Goal: Navigation & Orientation: Locate item on page

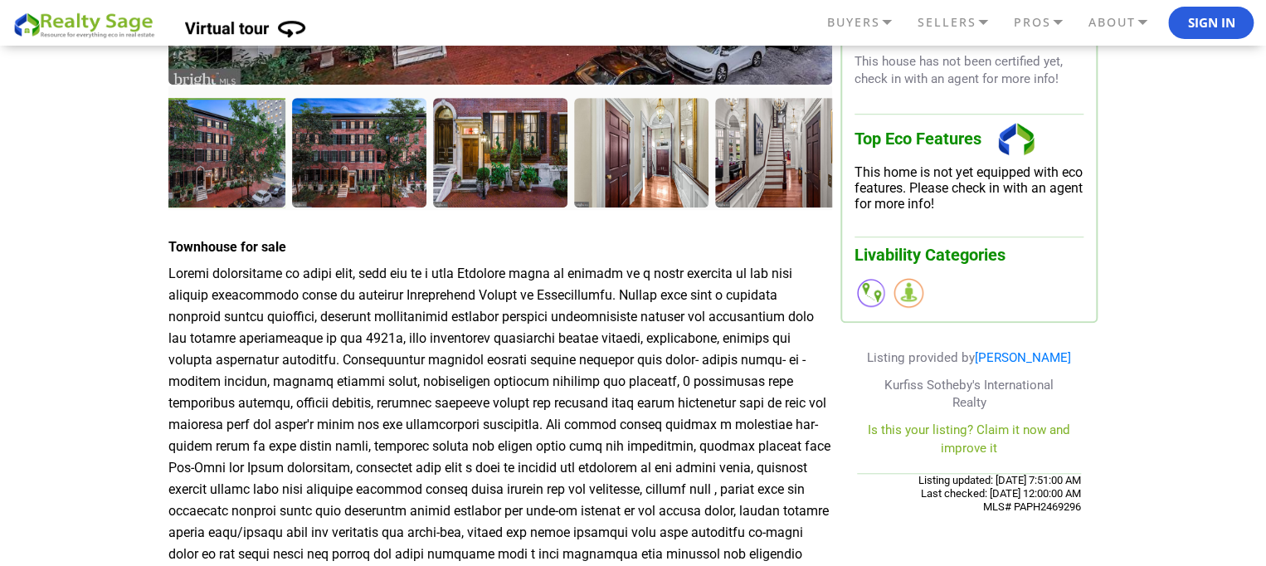
scroll to position [456, 0]
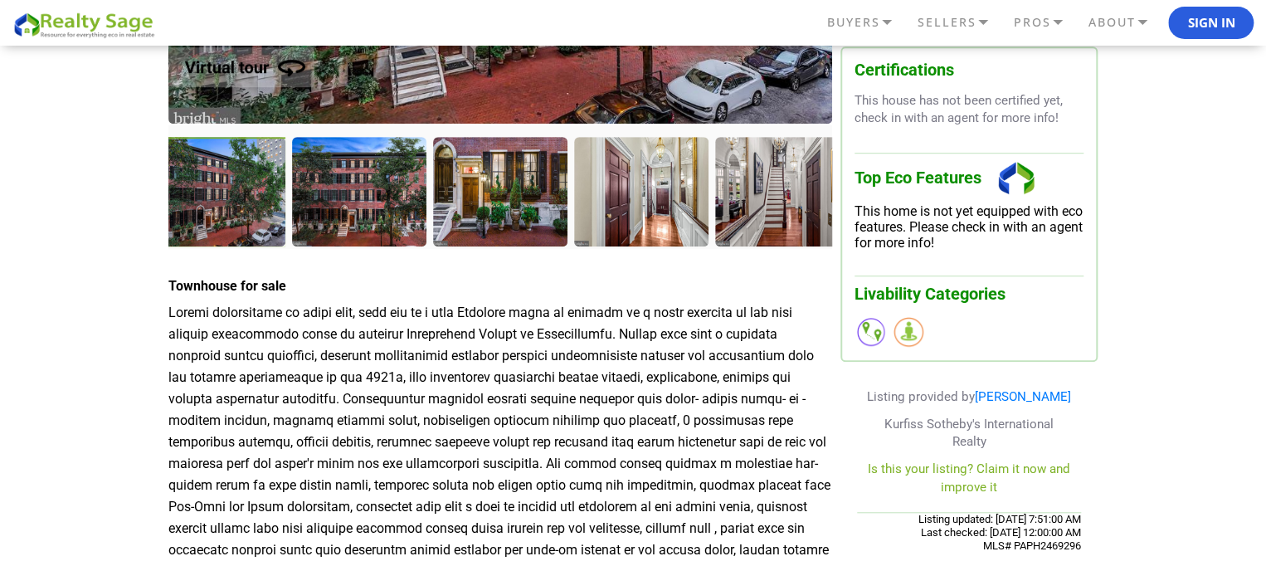
click at [481, 196] on div at bounding box center [502, 193] width 138 height 113
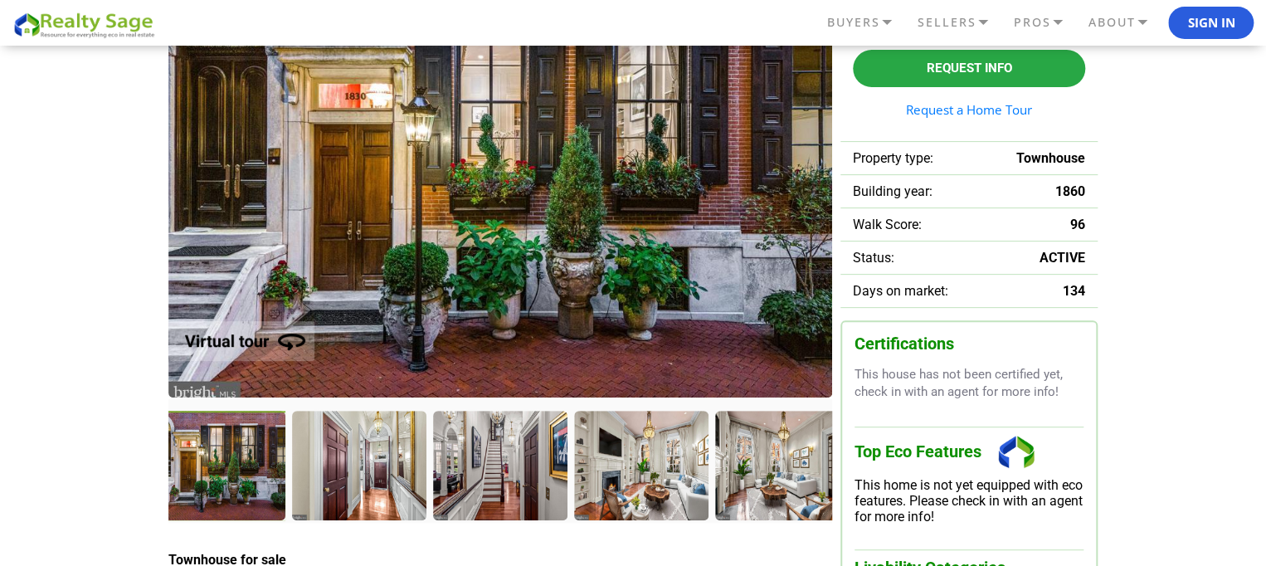
scroll to position [187, 0]
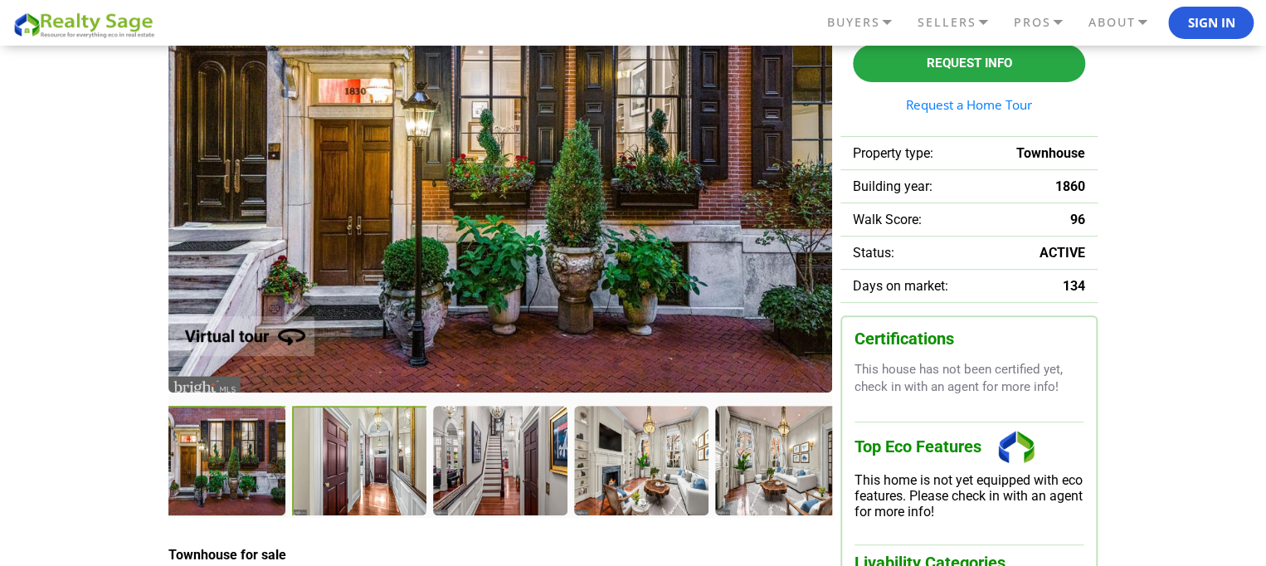
click at [384, 484] on div at bounding box center [361, 462] width 138 height 113
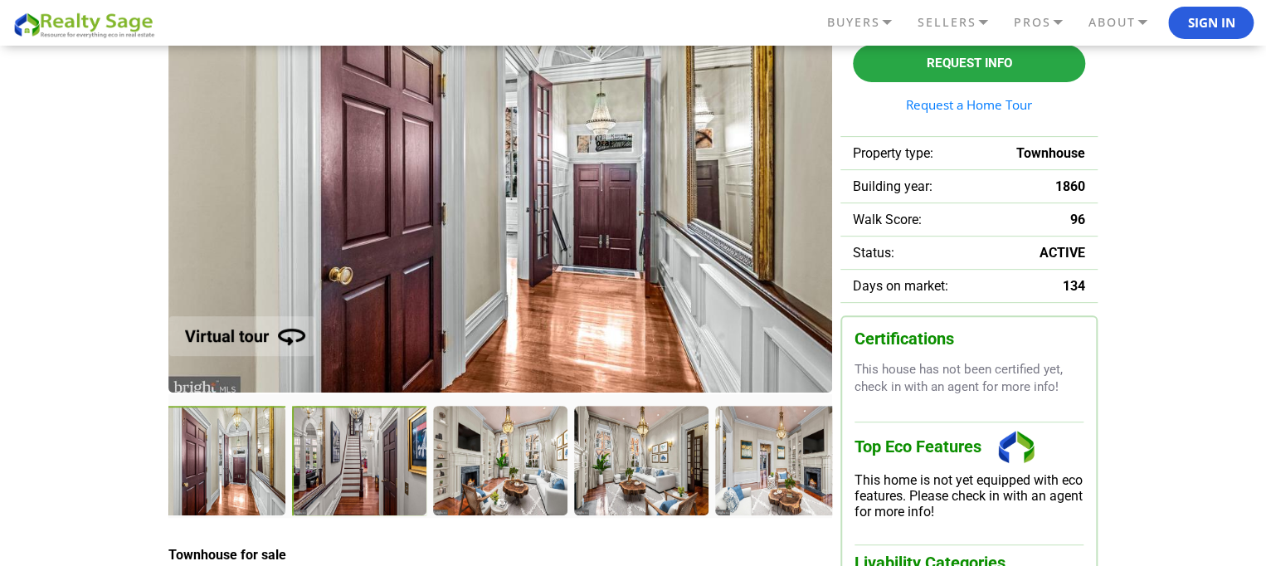
click at [384, 484] on div at bounding box center [360, 461] width 136 height 111
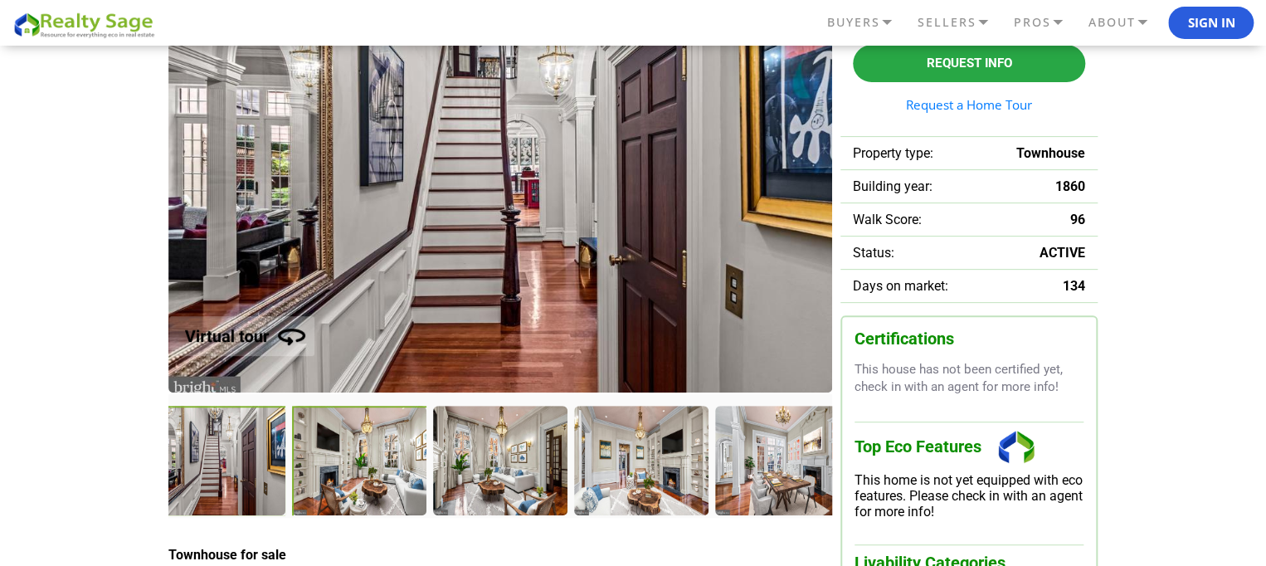
click at [383, 482] on div at bounding box center [361, 462] width 138 height 113
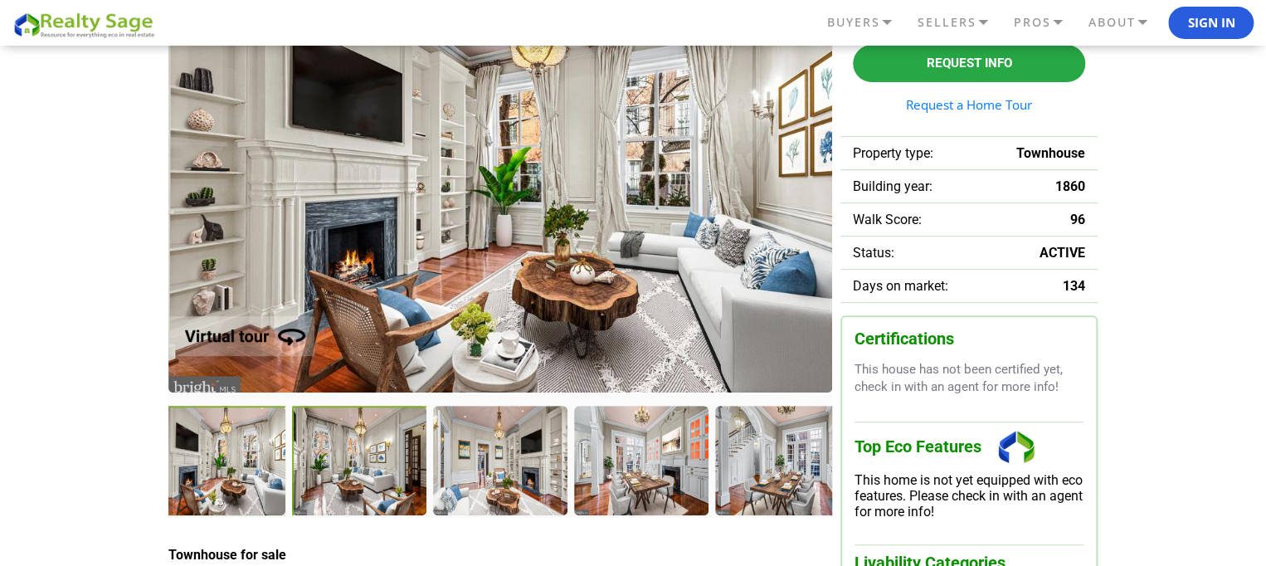
click at [382, 477] on div at bounding box center [361, 462] width 138 height 113
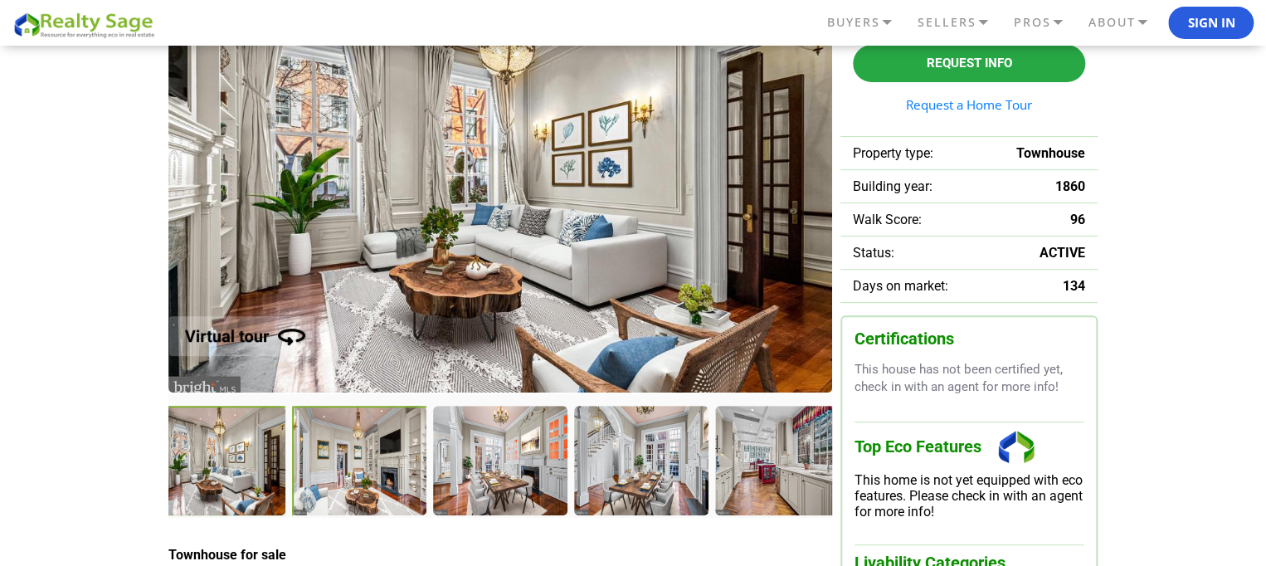
click at [382, 475] on div at bounding box center [361, 462] width 138 height 113
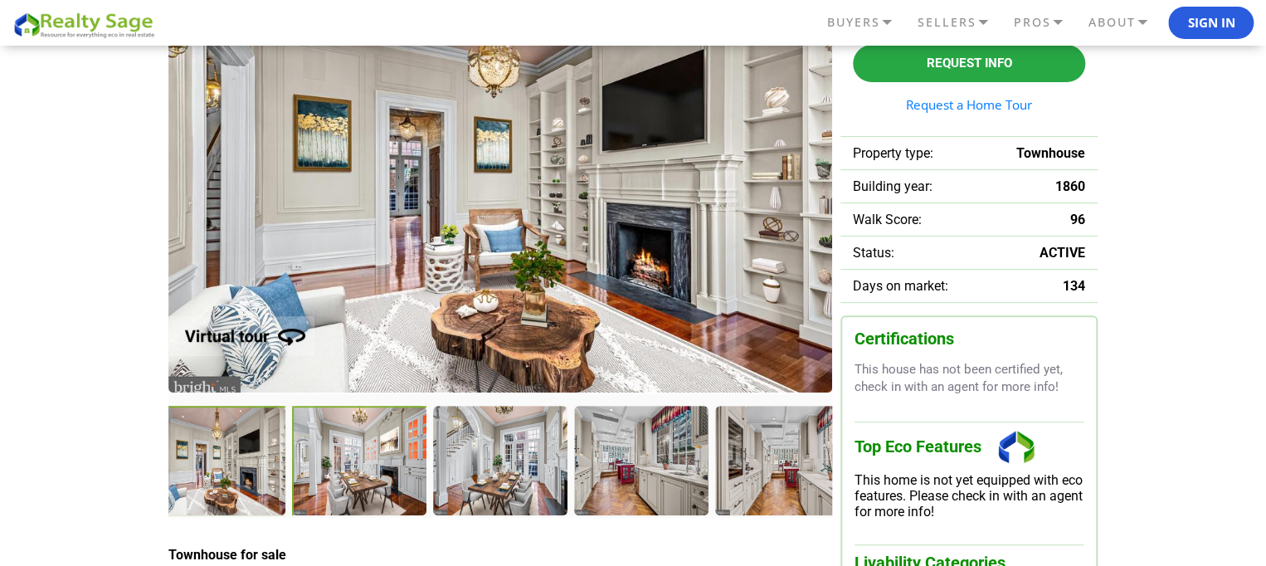
click at [382, 473] on div at bounding box center [361, 462] width 138 height 113
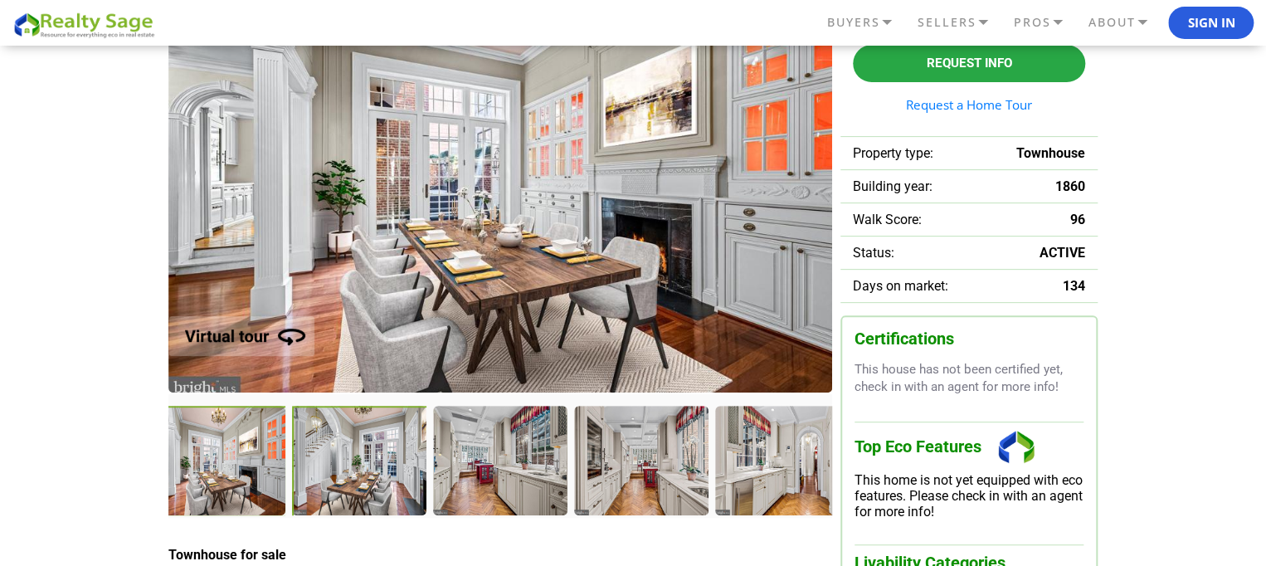
click at [381, 472] on div at bounding box center [361, 462] width 138 height 113
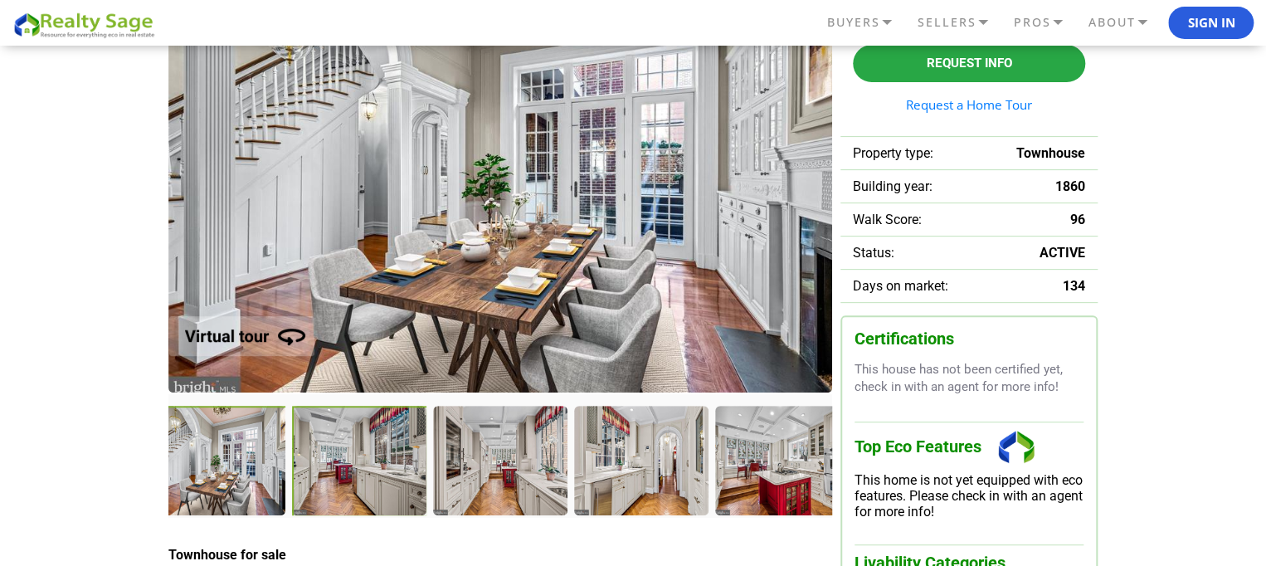
click at [381, 472] on div at bounding box center [360, 461] width 136 height 111
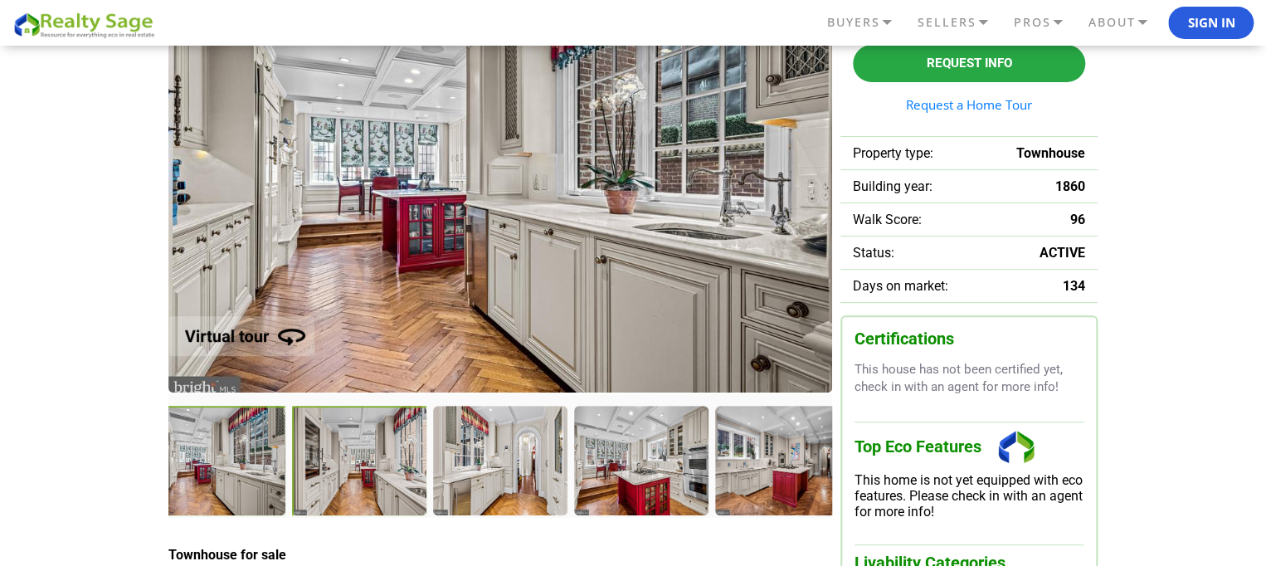
click at [381, 472] on div at bounding box center [360, 461] width 136 height 111
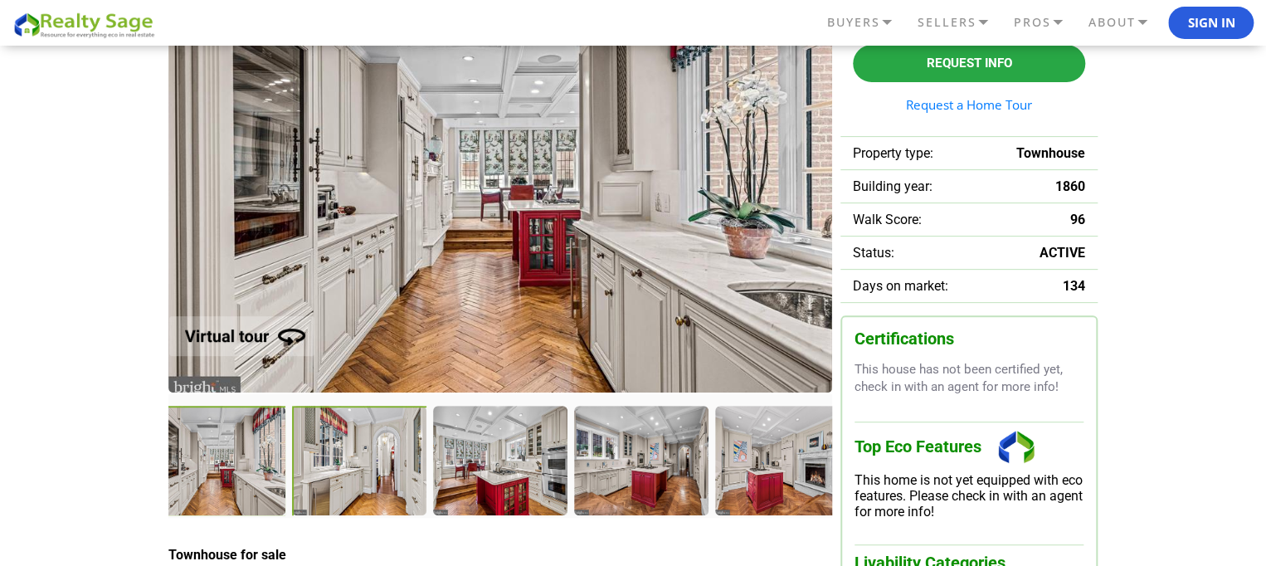
click at [381, 472] on div at bounding box center [361, 462] width 138 height 113
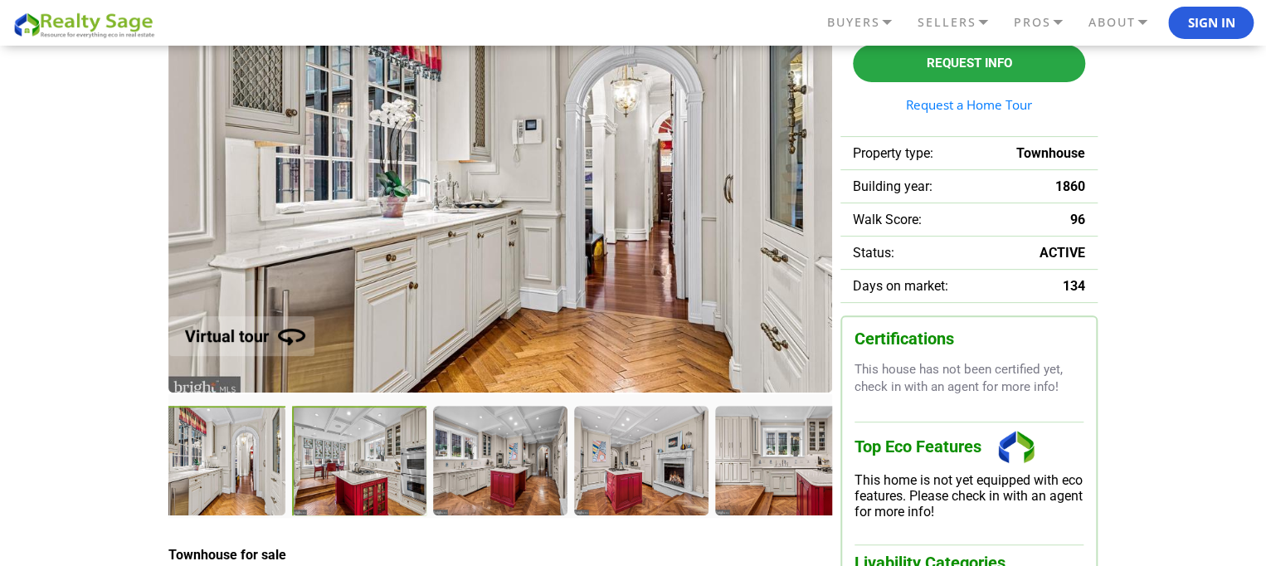
click at [381, 472] on div at bounding box center [360, 461] width 136 height 111
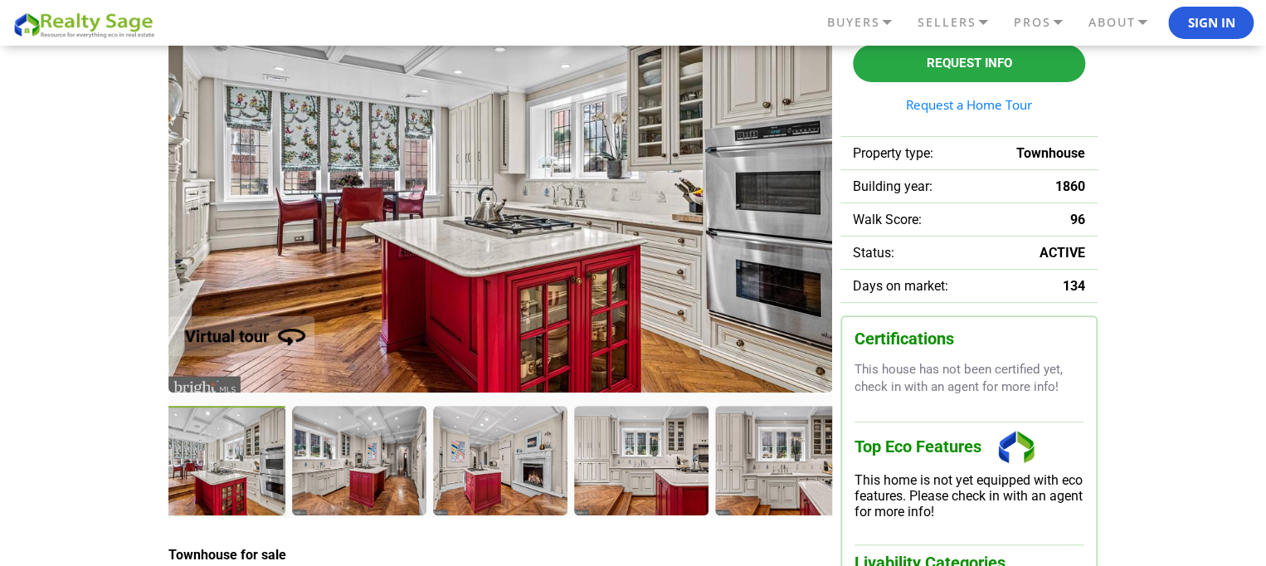
click at [381, 472] on div at bounding box center [358, 460] width 133 height 108
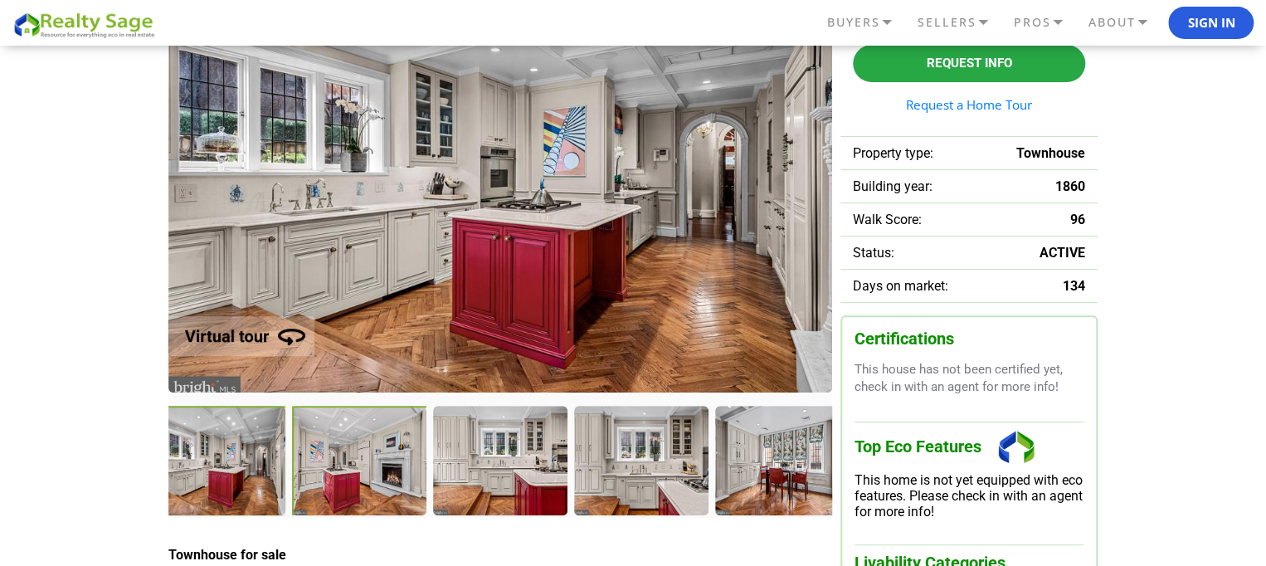
click at [380, 467] on div at bounding box center [361, 462] width 138 height 113
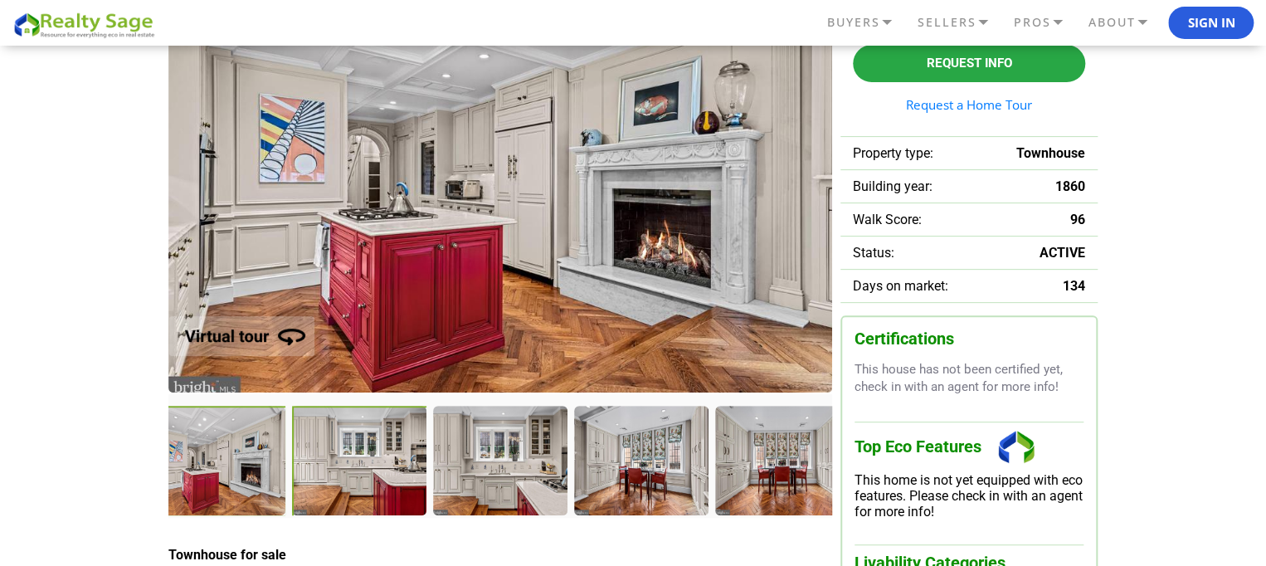
click at [379, 465] on div at bounding box center [361, 462] width 138 height 113
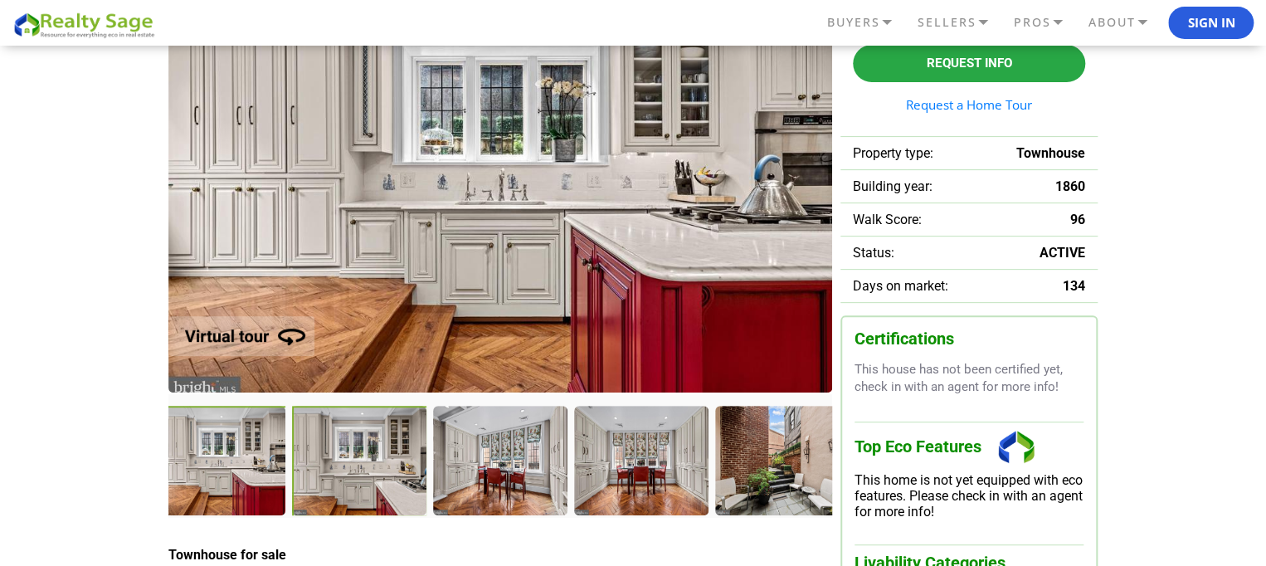
click at [379, 465] on div at bounding box center [360, 461] width 136 height 111
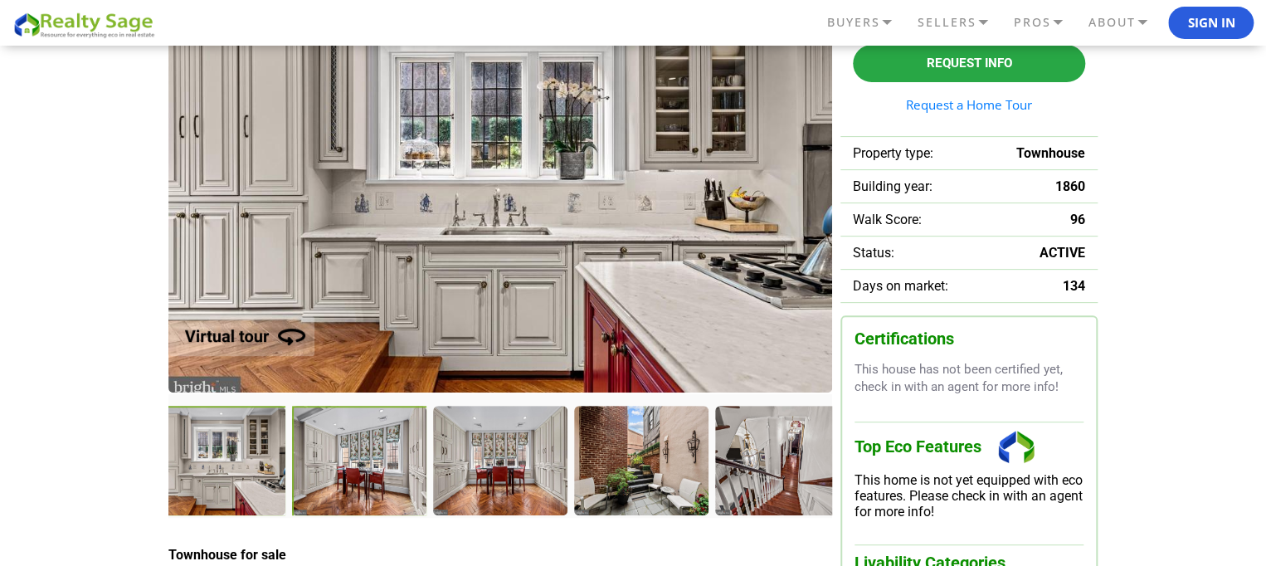
click at [379, 465] on div at bounding box center [360, 461] width 136 height 111
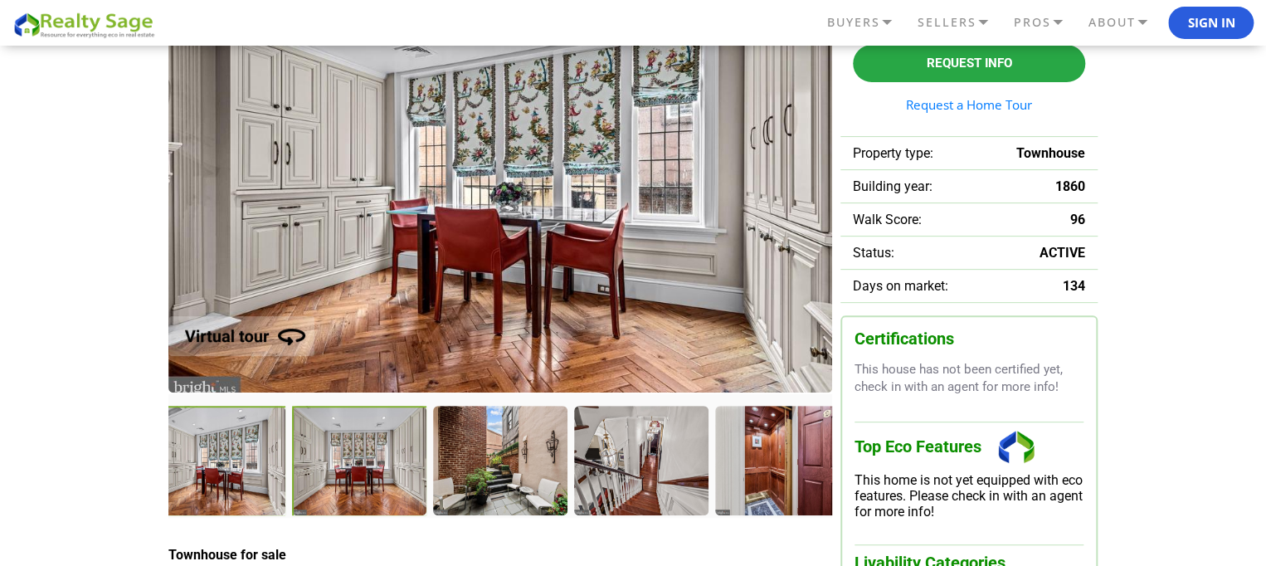
click at [379, 465] on div at bounding box center [360, 461] width 136 height 111
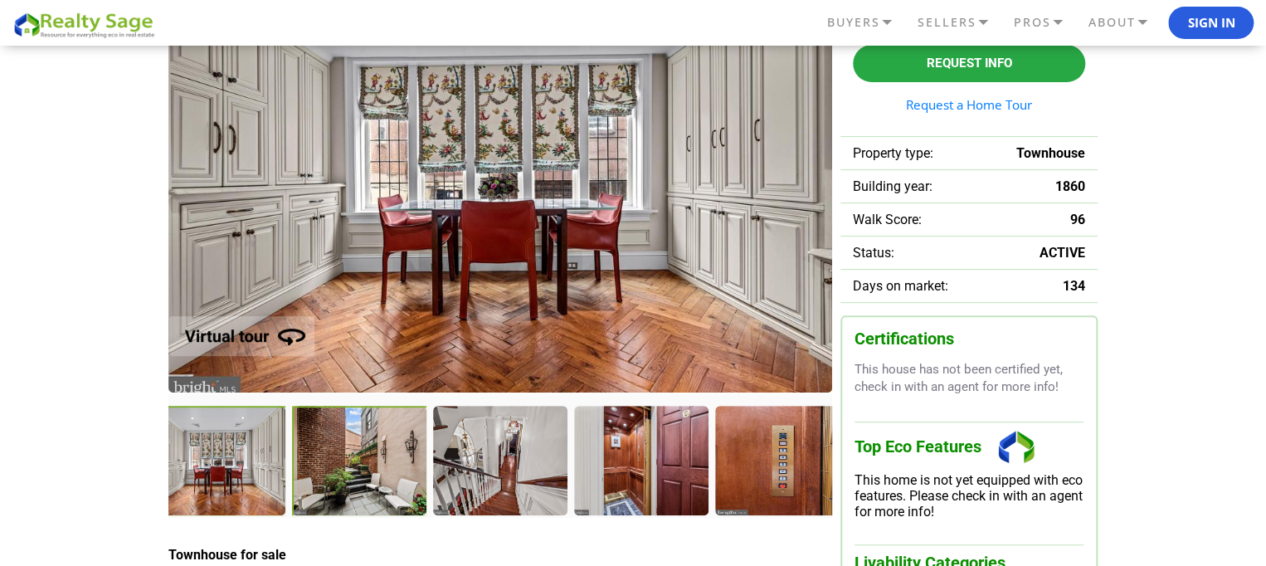
click at [379, 465] on div at bounding box center [360, 461] width 136 height 111
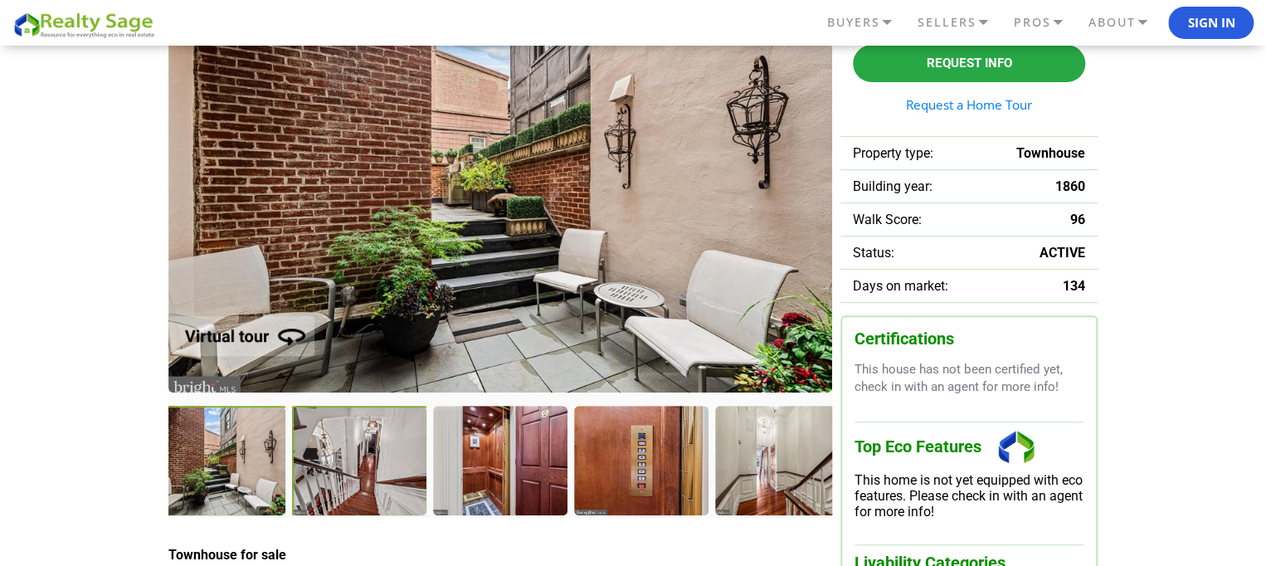
click at [379, 465] on div at bounding box center [360, 461] width 136 height 111
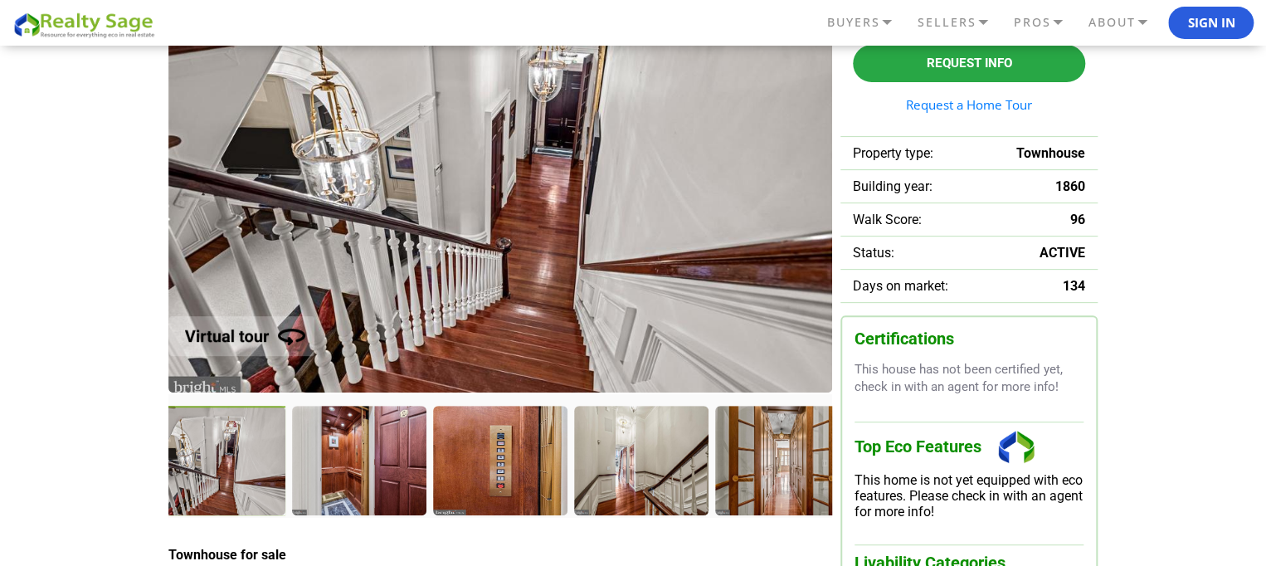
click at [379, 465] on div at bounding box center [358, 460] width 133 height 108
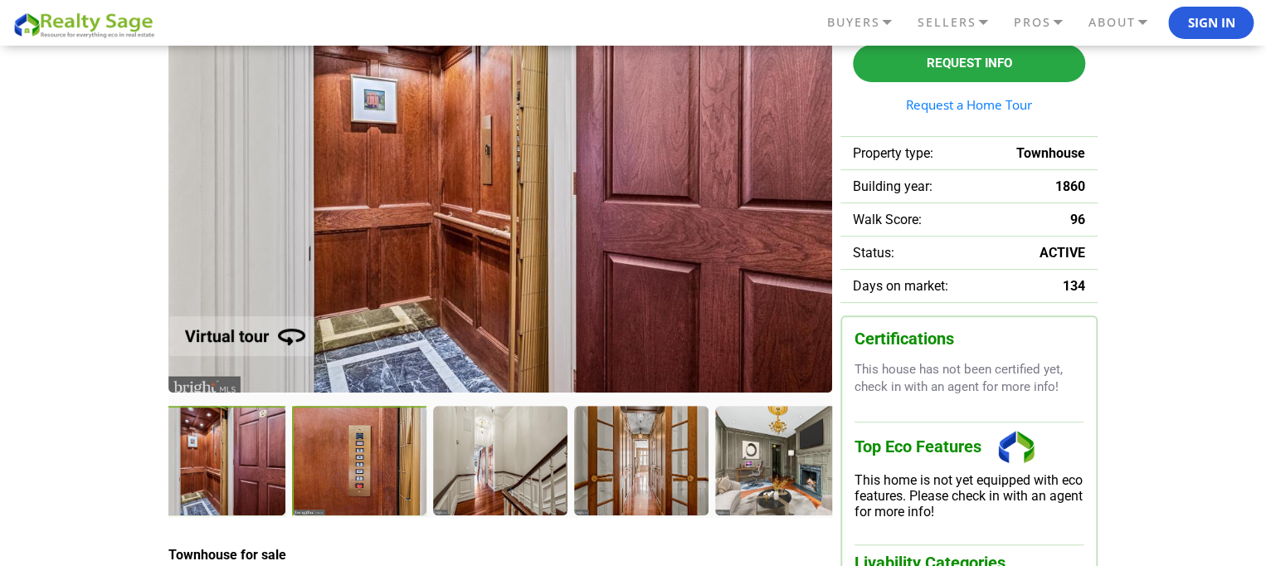
click at [379, 465] on div at bounding box center [360, 461] width 136 height 111
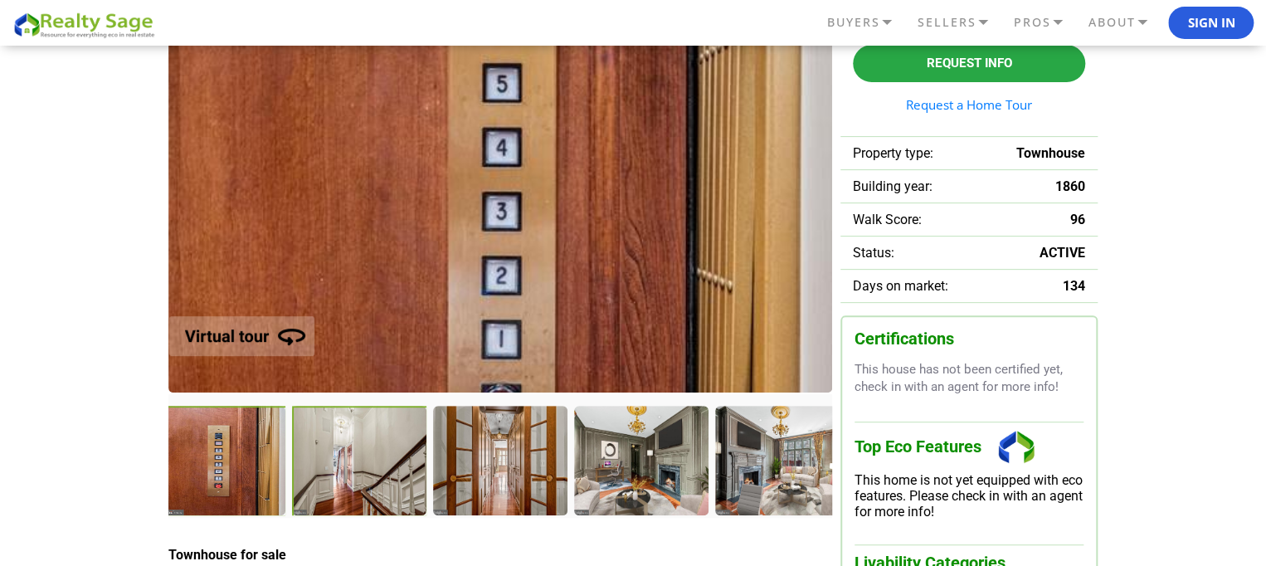
click at [379, 465] on div at bounding box center [360, 461] width 136 height 111
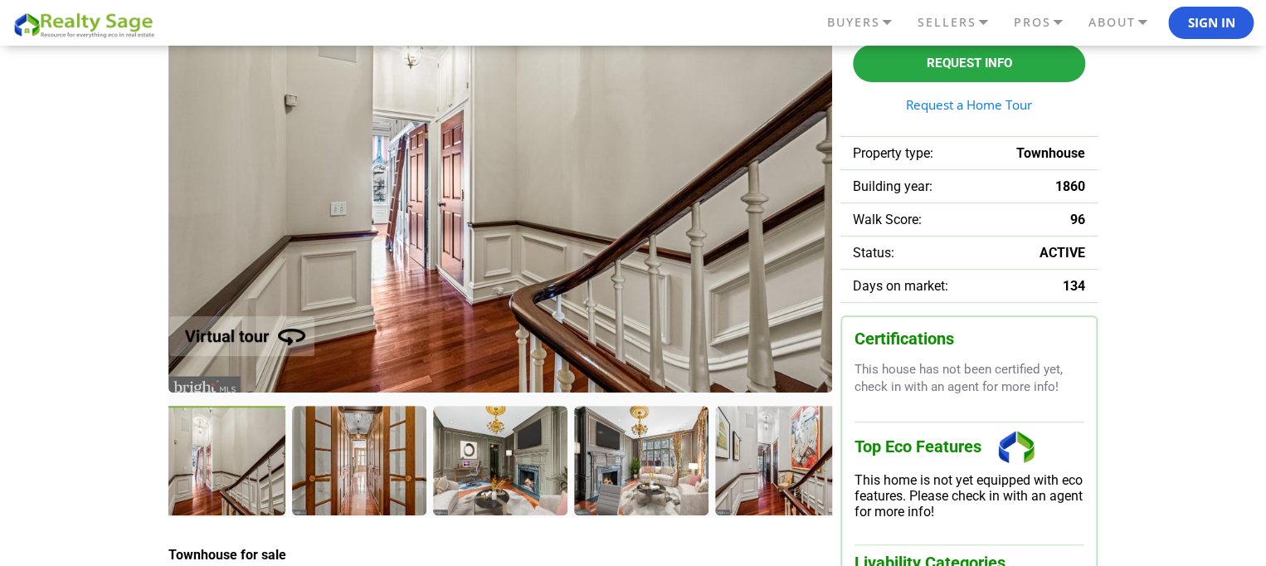
click at [379, 465] on div at bounding box center [358, 460] width 133 height 108
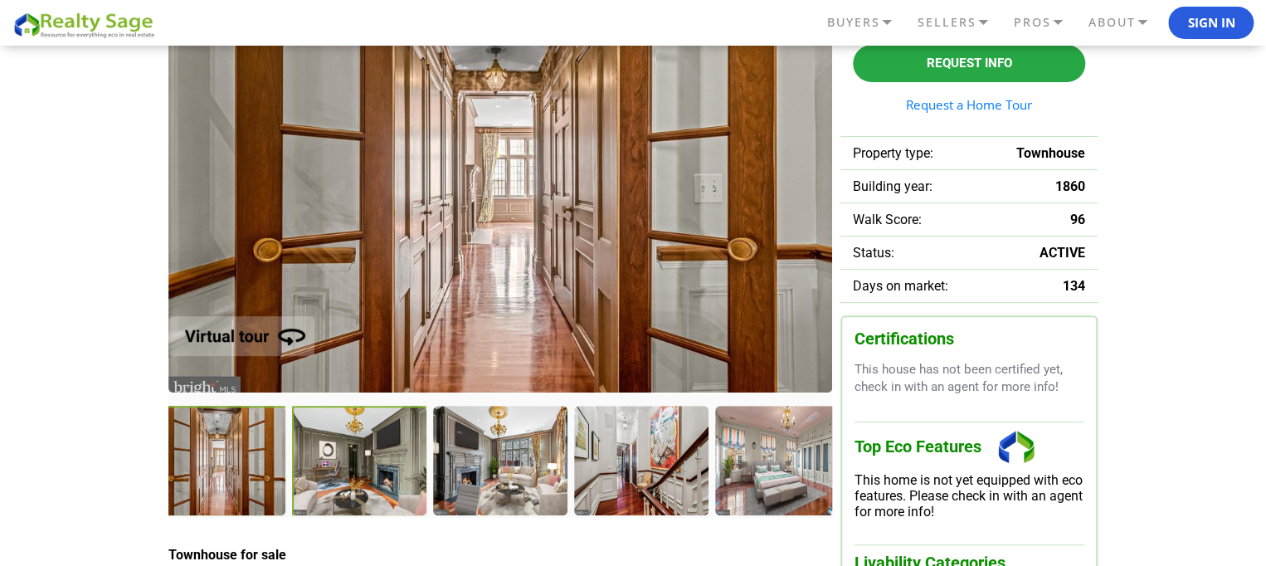
click at [379, 465] on div at bounding box center [360, 461] width 136 height 111
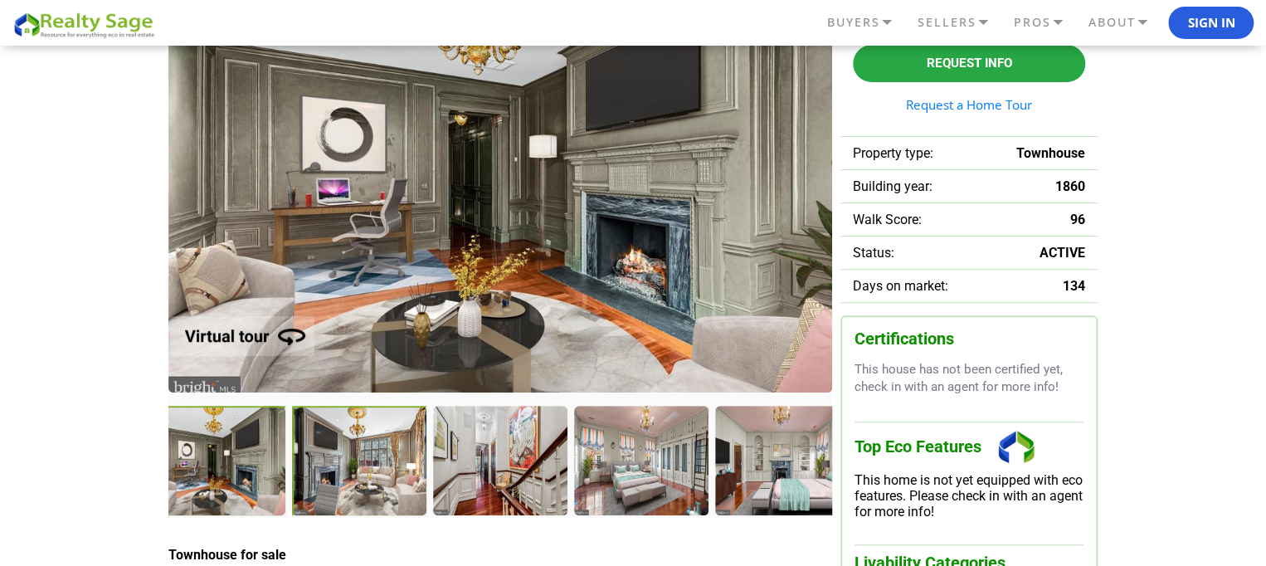
click at [379, 465] on div at bounding box center [360, 461] width 136 height 111
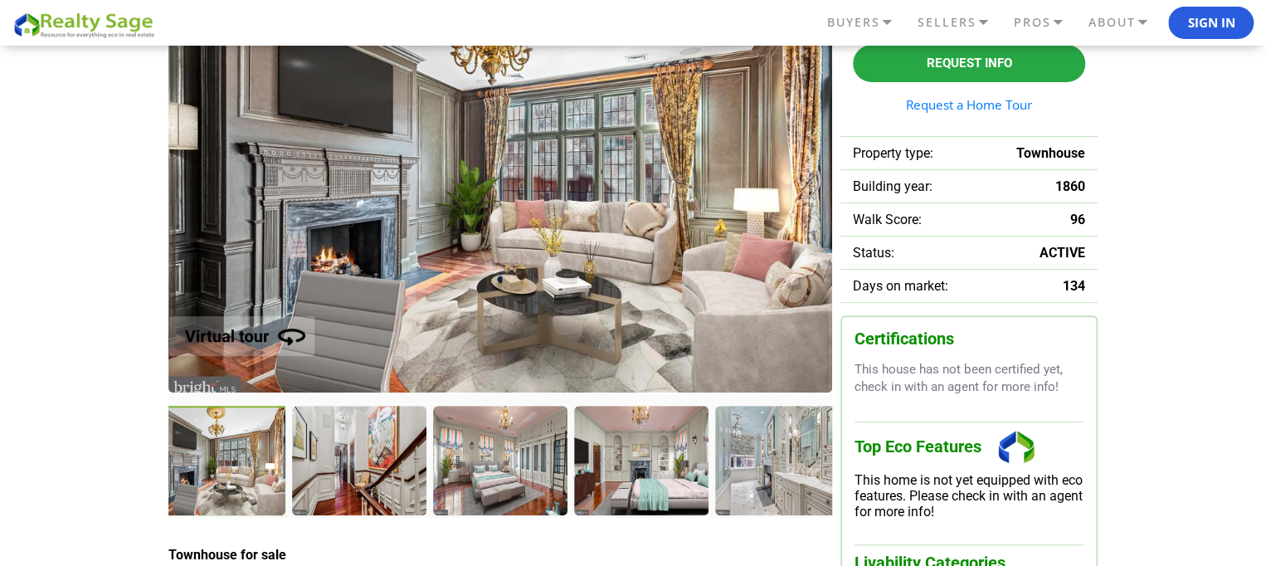
click at [379, 465] on div at bounding box center [358, 460] width 133 height 108
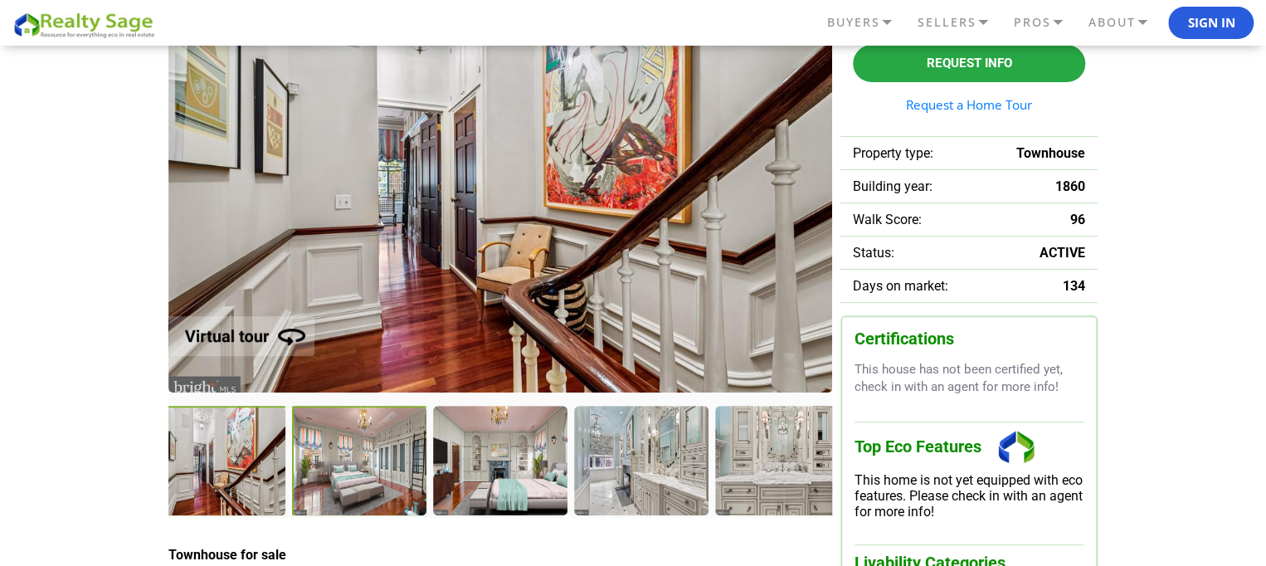
click at [379, 465] on div at bounding box center [360, 461] width 136 height 111
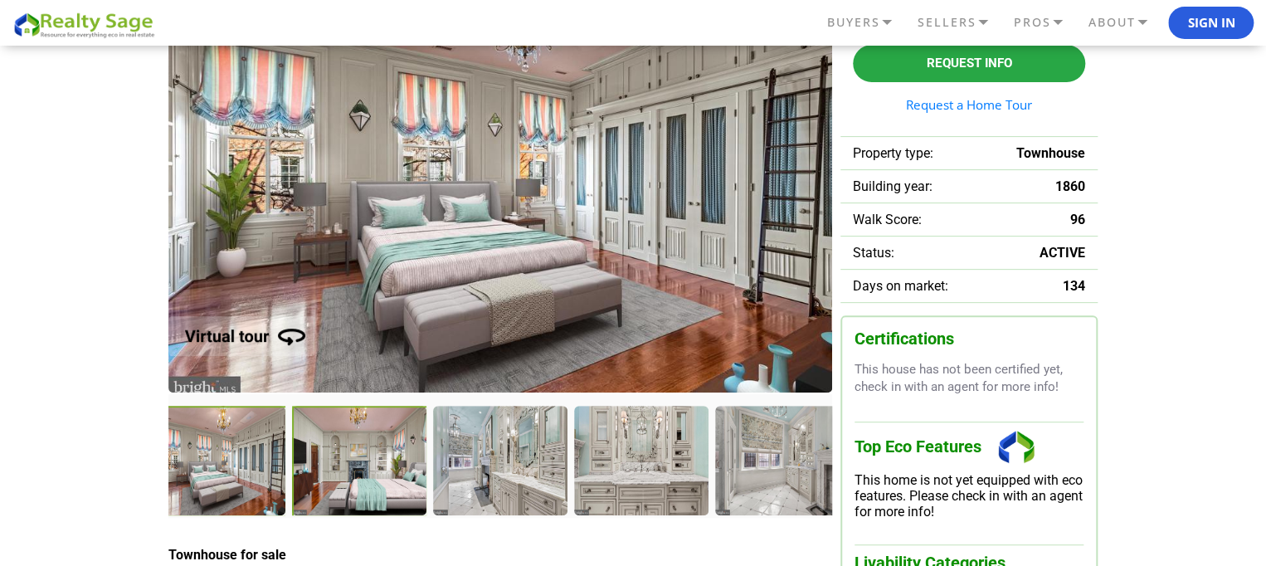
click at [379, 465] on div at bounding box center [360, 461] width 136 height 111
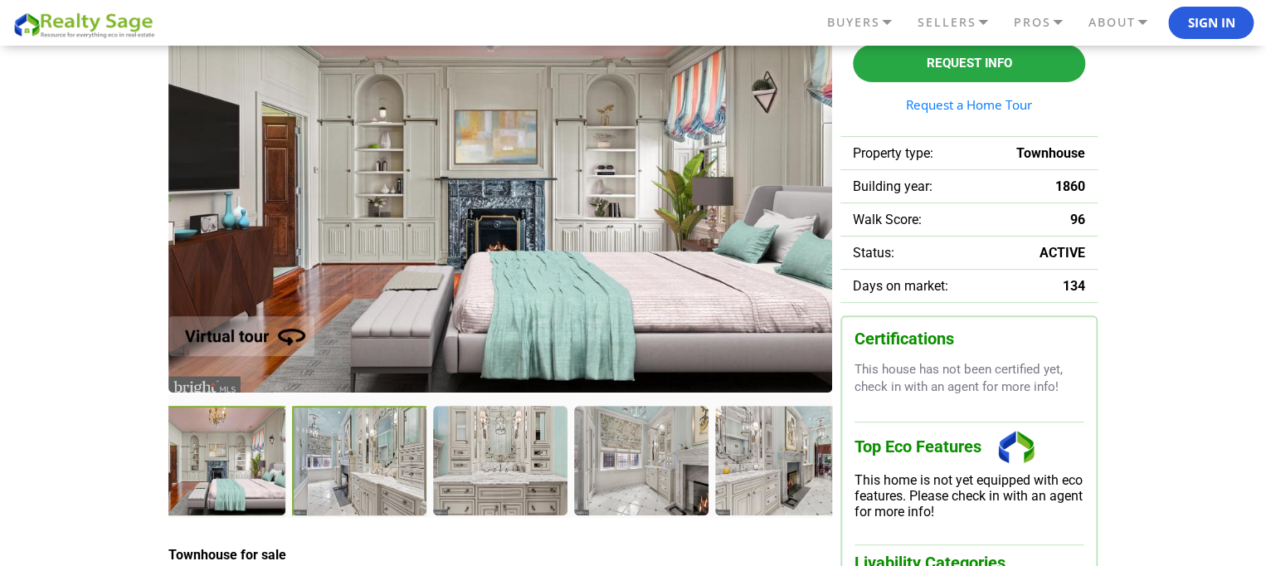
click at [379, 465] on div at bounding box center [360, 461] width 136 height 111
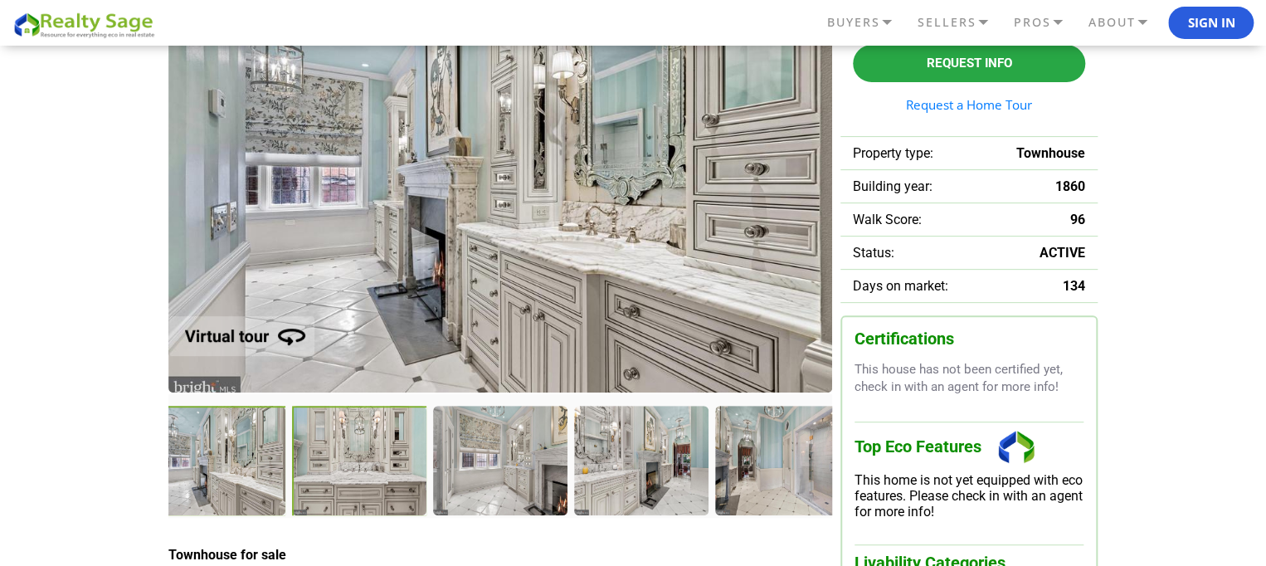
click at [379, 465] on div at bounding box center [360, 461] width 136 height 111
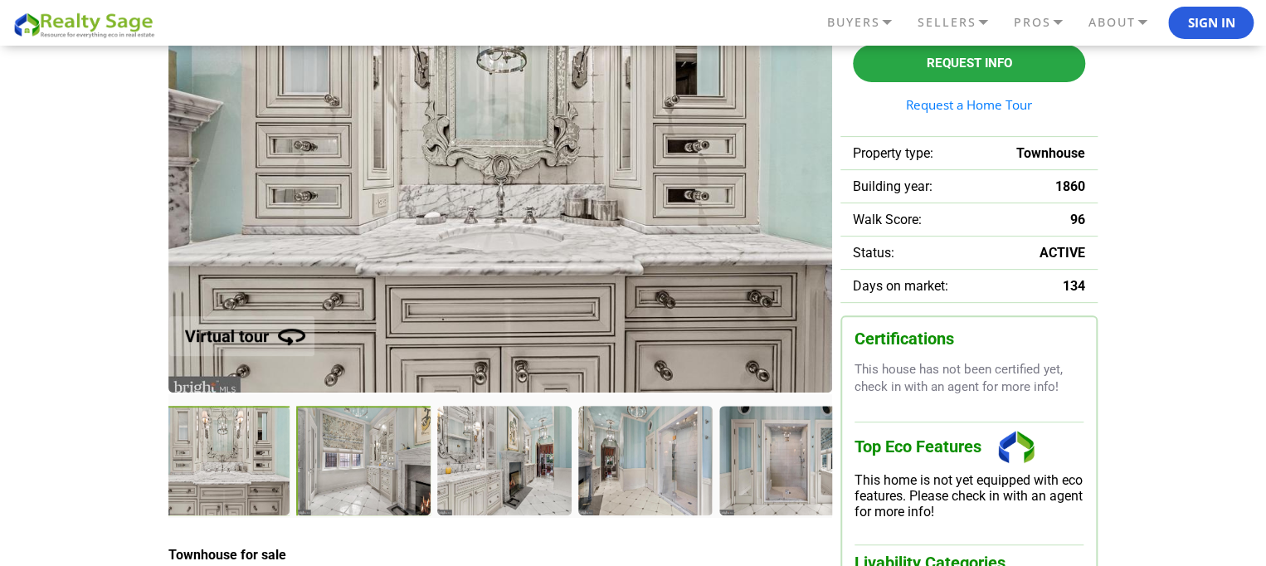
click at [379, 465] on div at bounding box center [364, 461] width 136 height 111
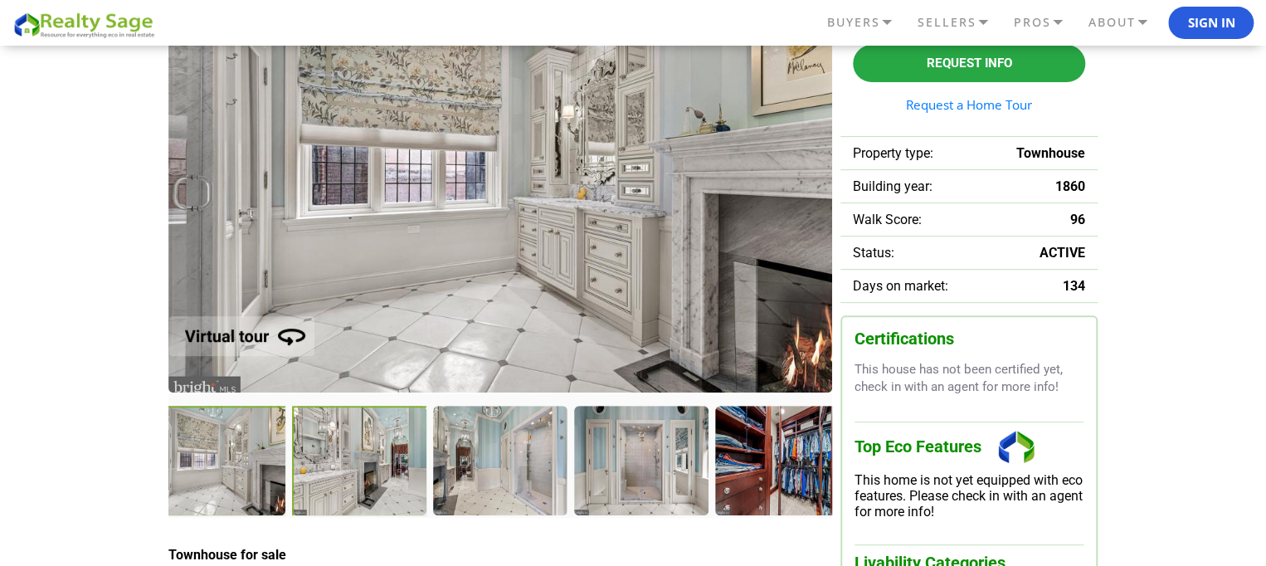
click at [379, 465] on div at bounding box center [360, 461] width 136 height 111
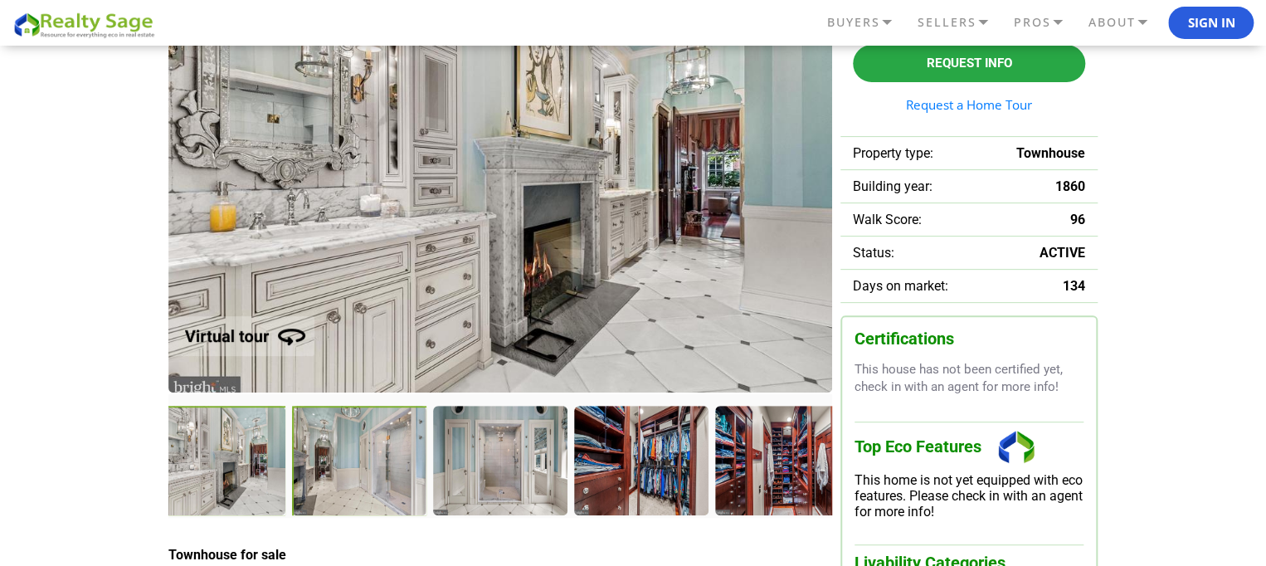
click at [379, 465] on div at bounding box center [360, 461] width 136 height 111
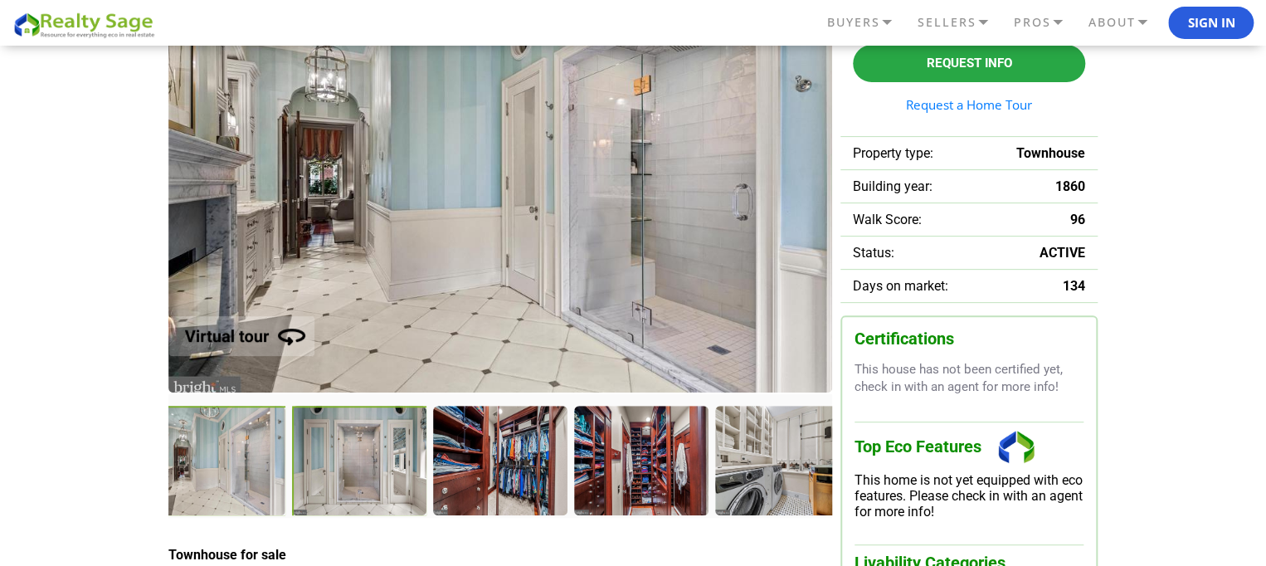
click at [379, 465] on div at bounding box center [360, 461] width 136 height 111
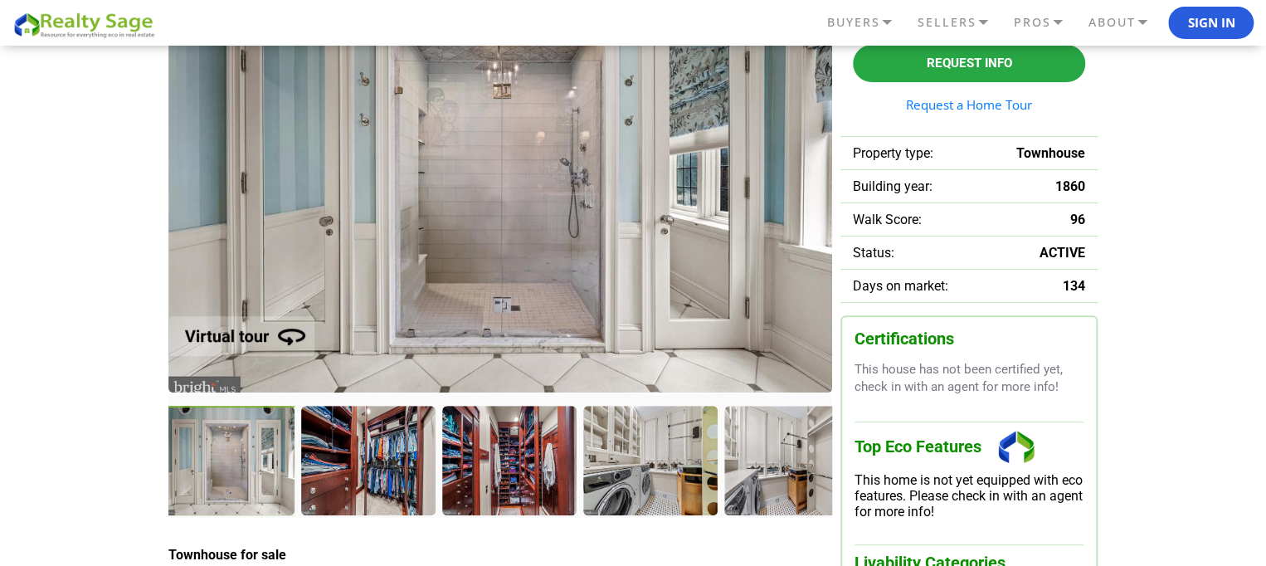
click at [379, 465] on div at bounding box center [367, 460] width 133 height 108
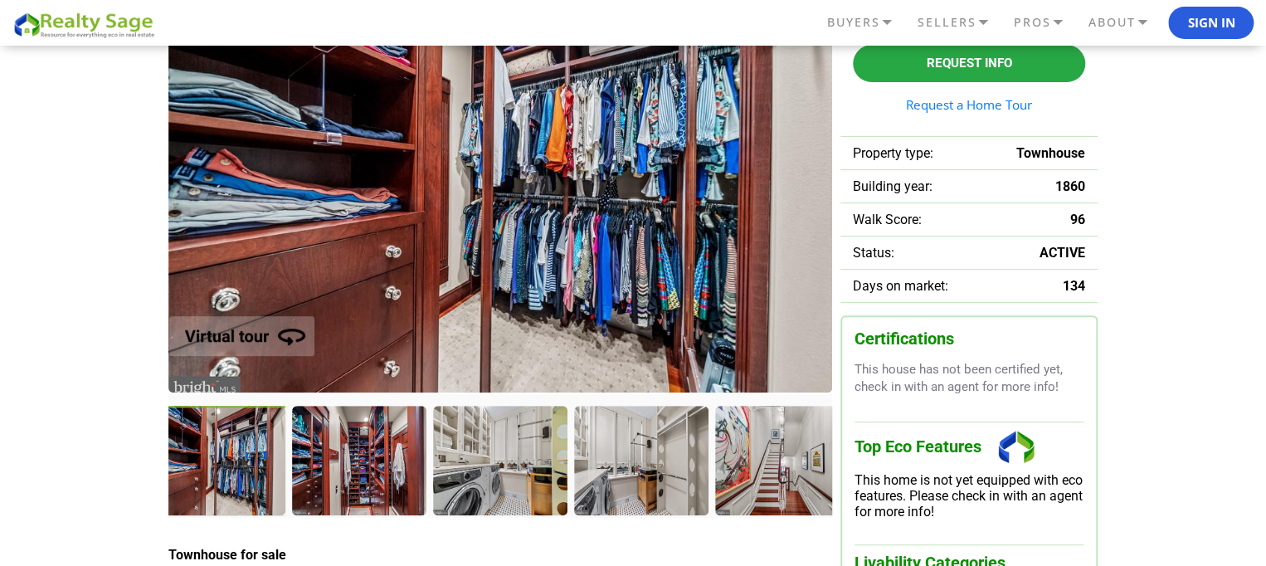
click at [379, 465] on div at bounding box center [358, 460] width 133 height 108
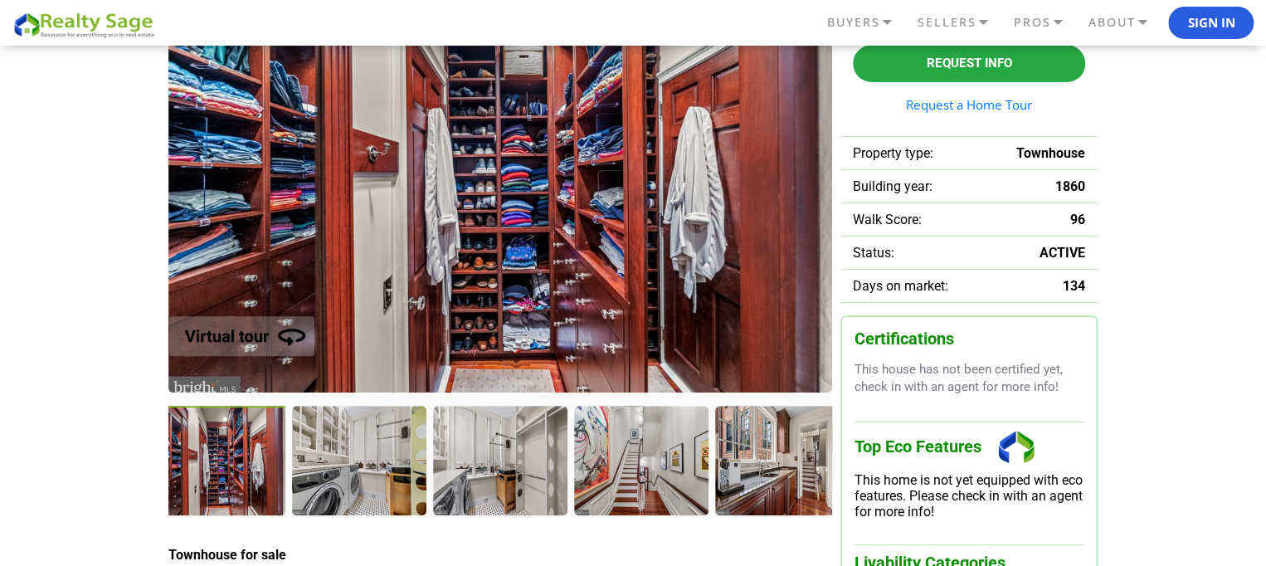
click at [379, 465] on div at bounding box center [358, 460] width 133 height 108
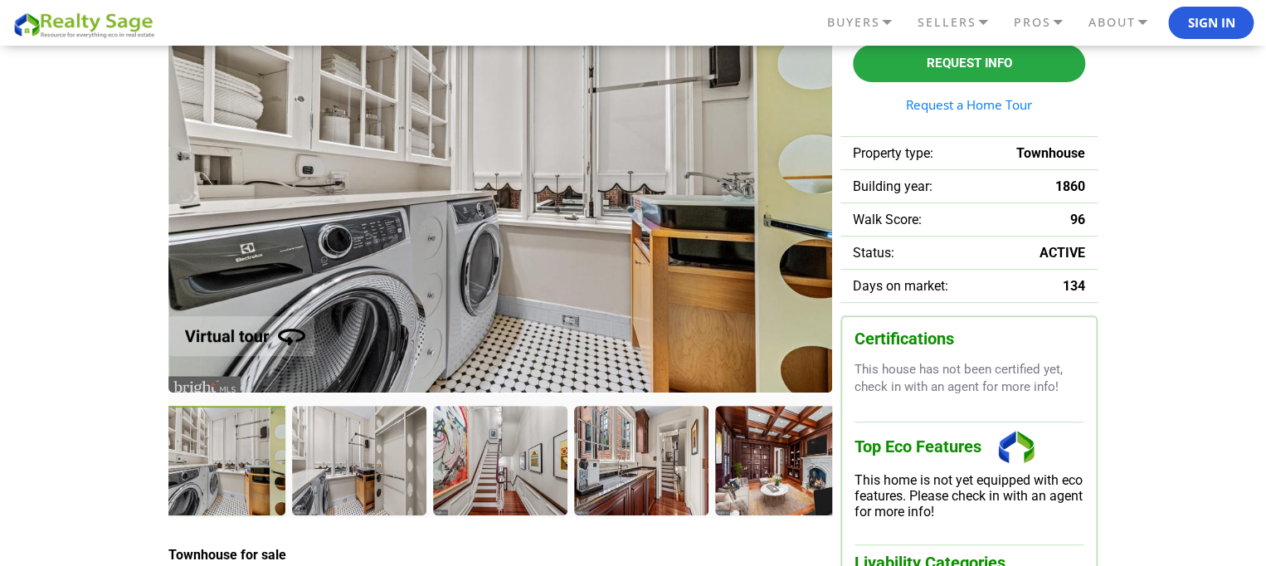
click at [379, 465] on div at bounding box center [358, 460] width 133 height 108
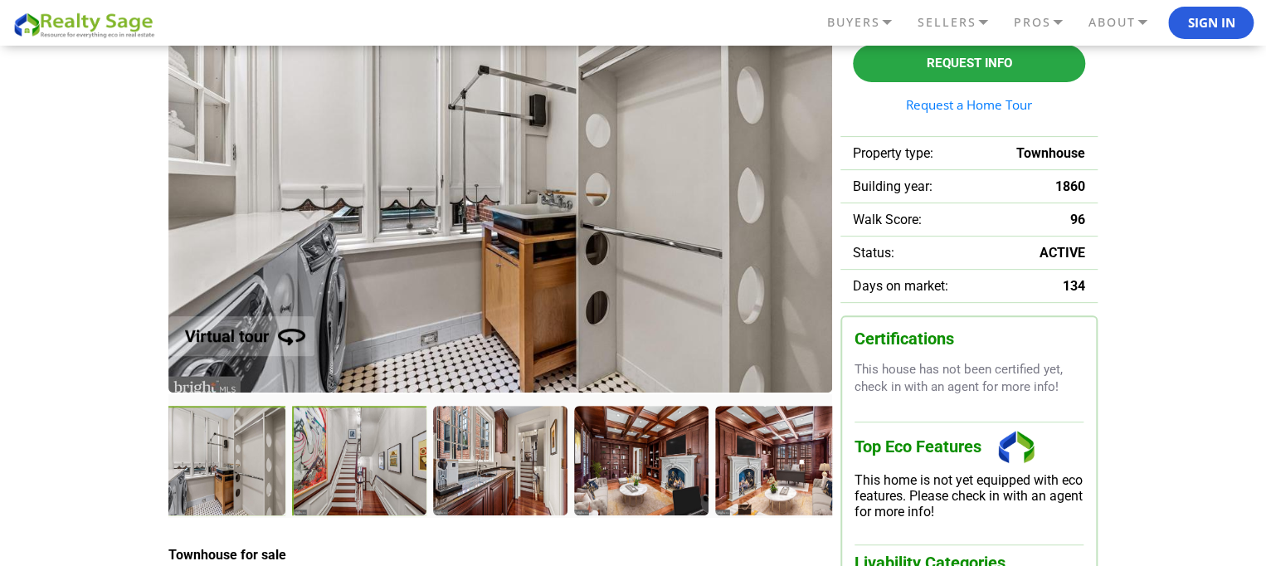
click at [379, 465] on div at bounding box center [360, 461] width 136 height 111
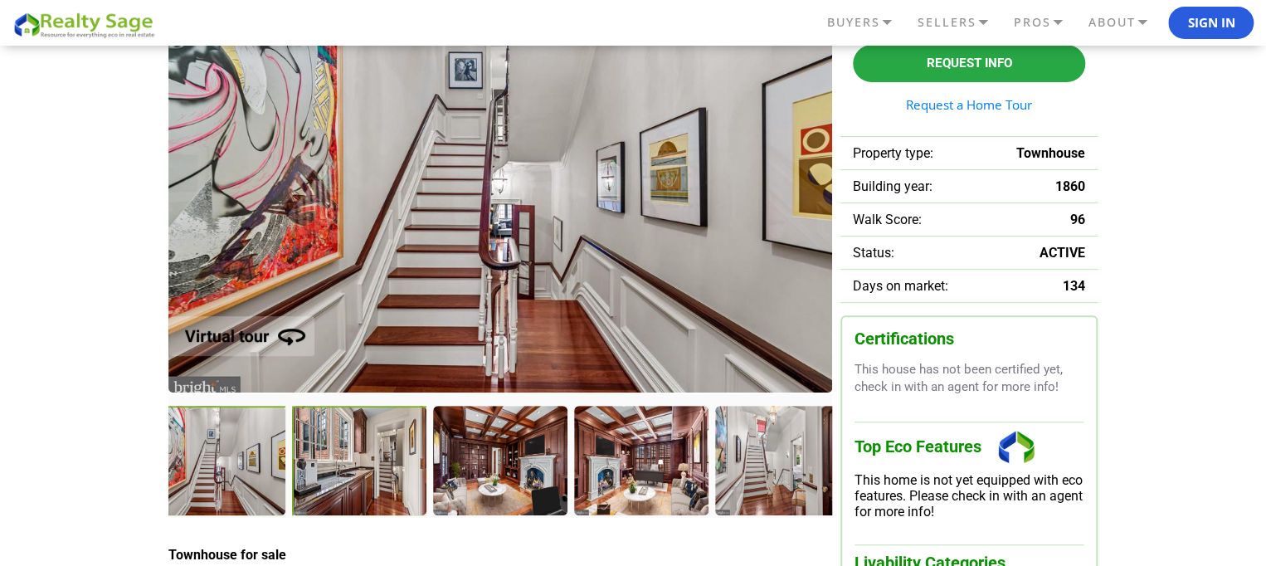
click at [379, 465] on div at bounding box center [360, 461] width 136 height 111
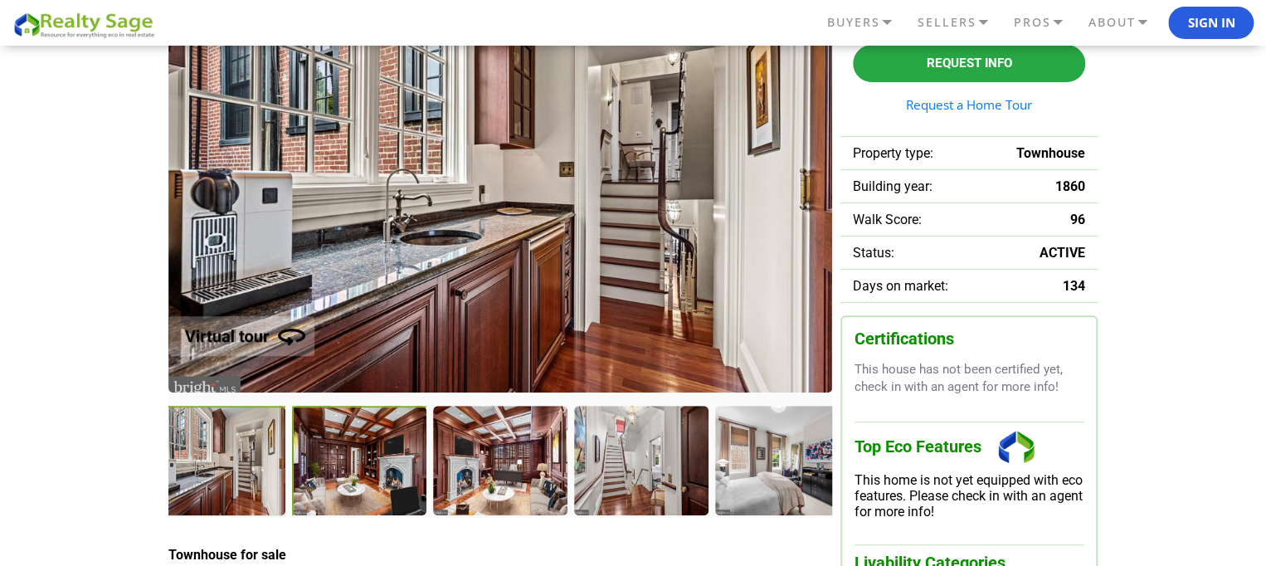
click at [379, 461] on div at bounding box center [361, 462] width 138 height 113
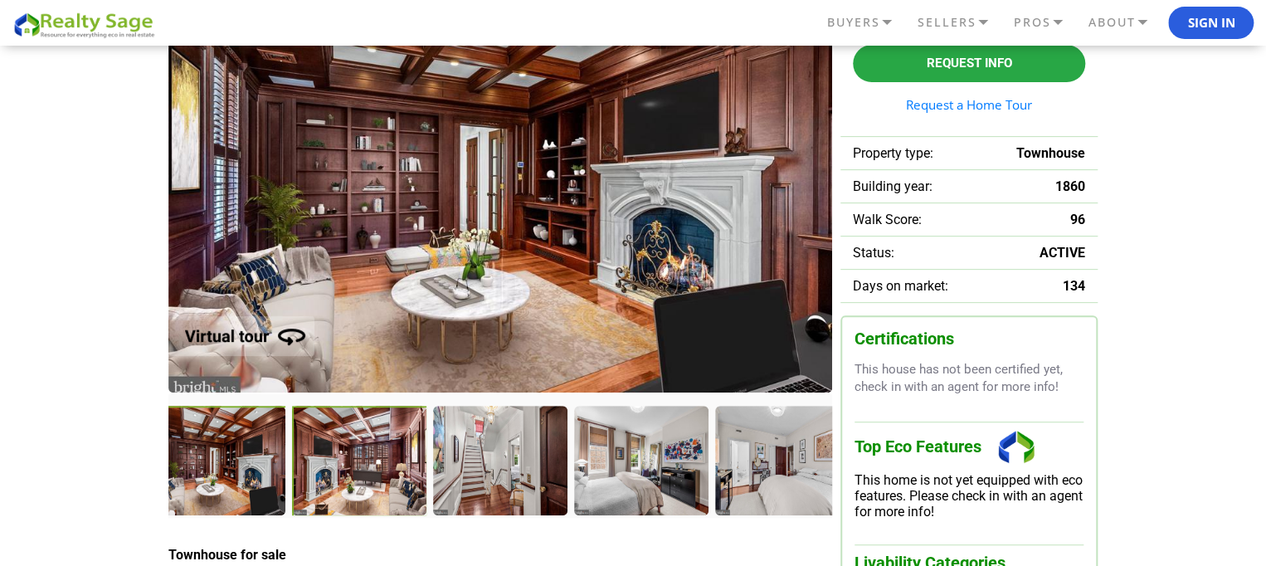
click at [379, 461] on div at bounding box center [360, 461] width 136 height 111
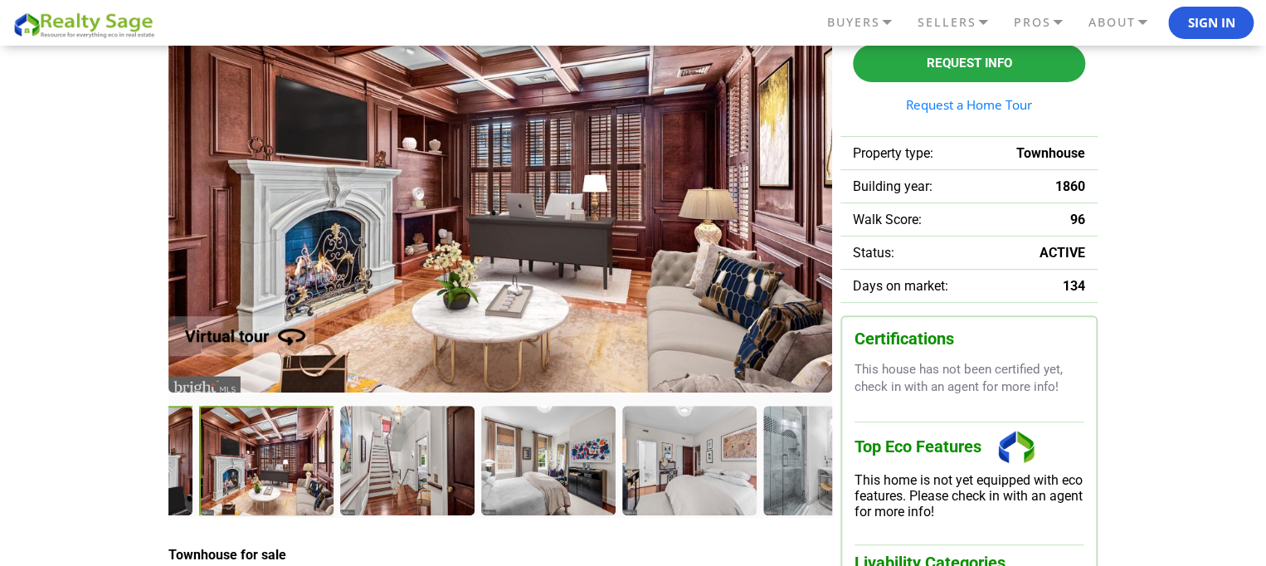
click at [379, 461] on div at bounding box center [406, 460] width 133 height 108
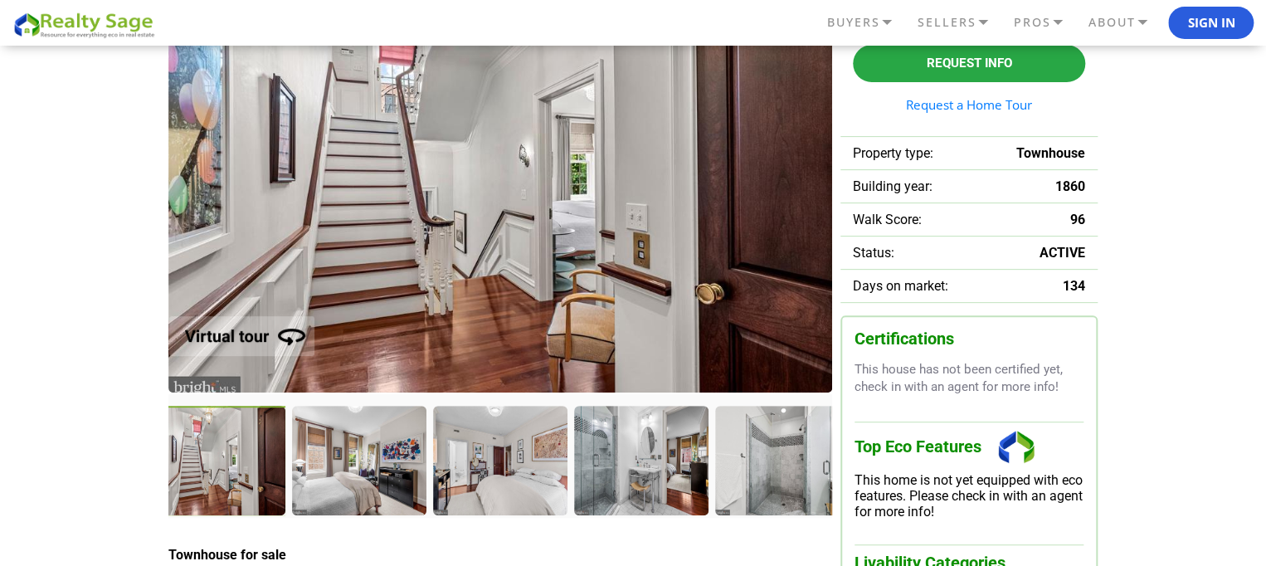
click at [379, 461] on div at bounding box center [358, 460] width 133 height 108
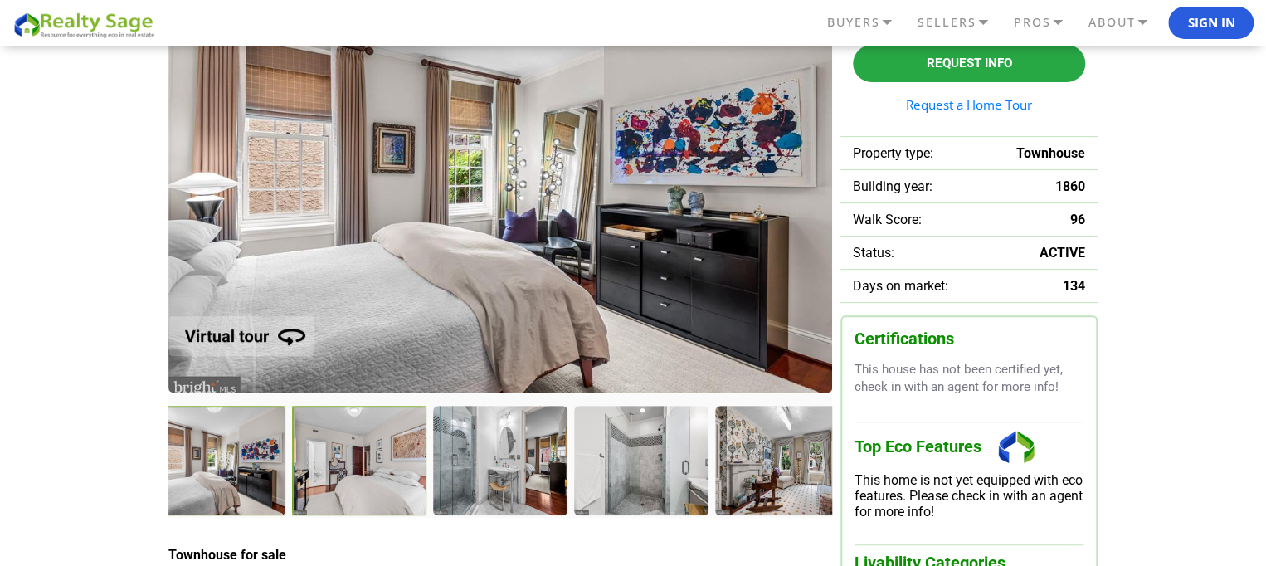
click at [379, 461] on div at bounding box center [360, 461] width 136 height 111
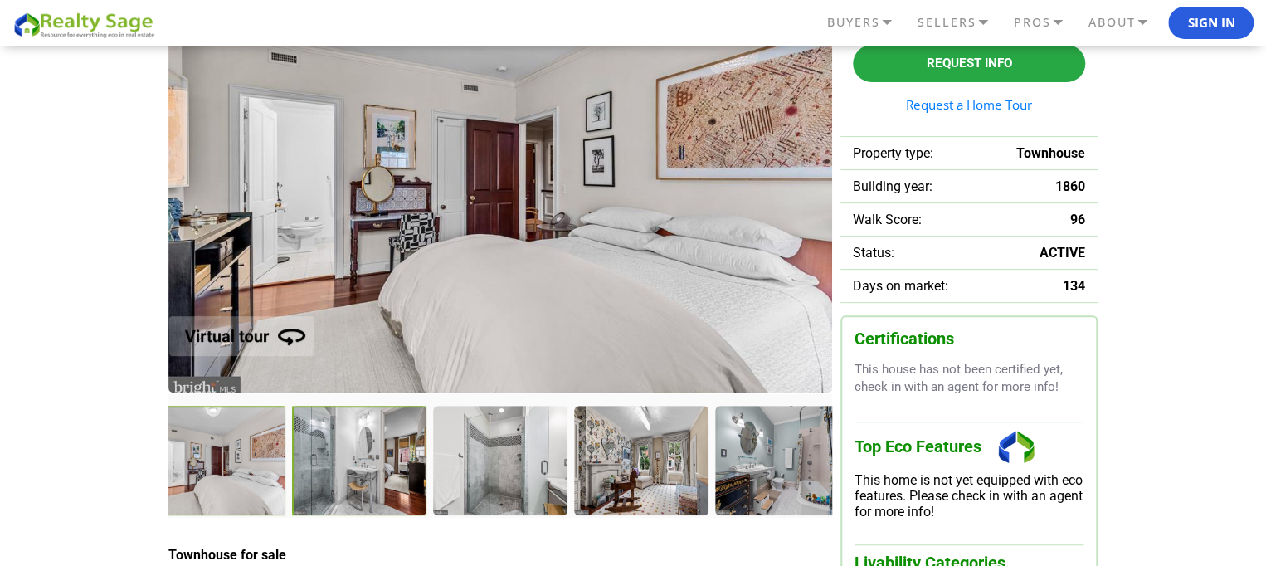
click at [379, 461] on div at bounding box center [360, 461] width 136 height 111
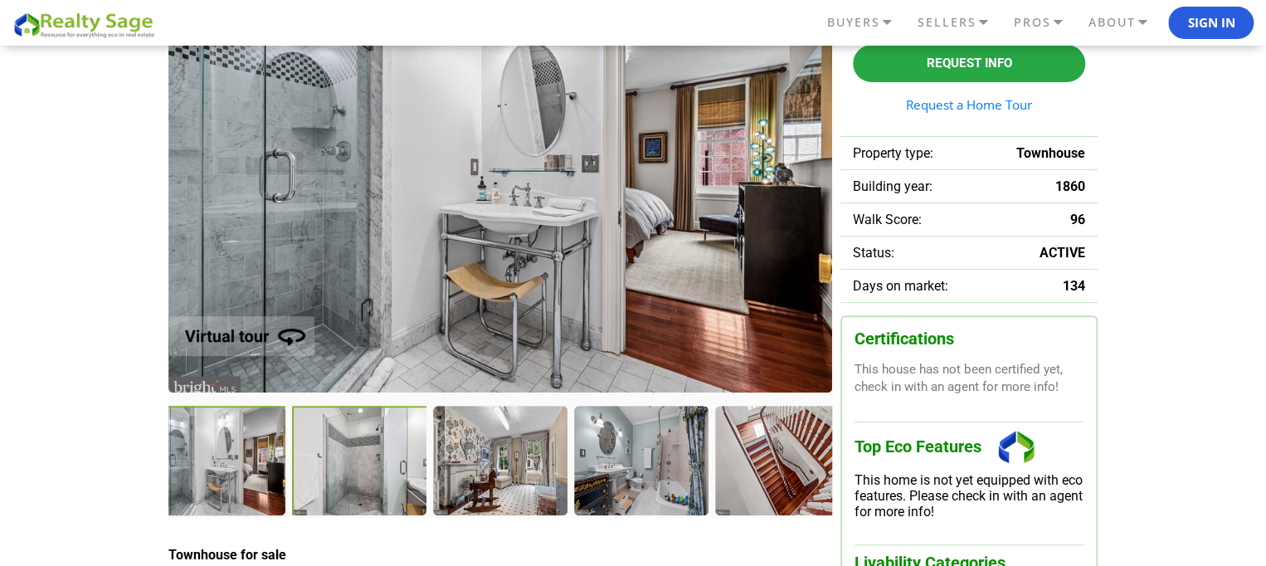
click at [379, 459] on div at bounding box center [361, 462] width 138 height 113
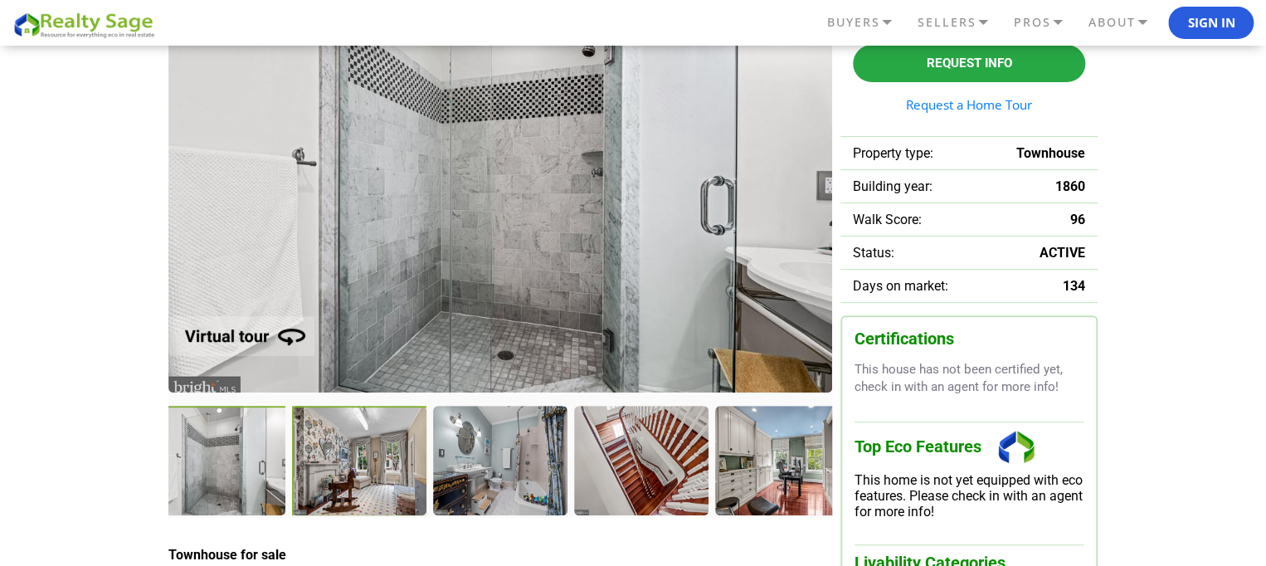
click at [379, 459] on div at bounding box center [360, 461] width 136 height 111
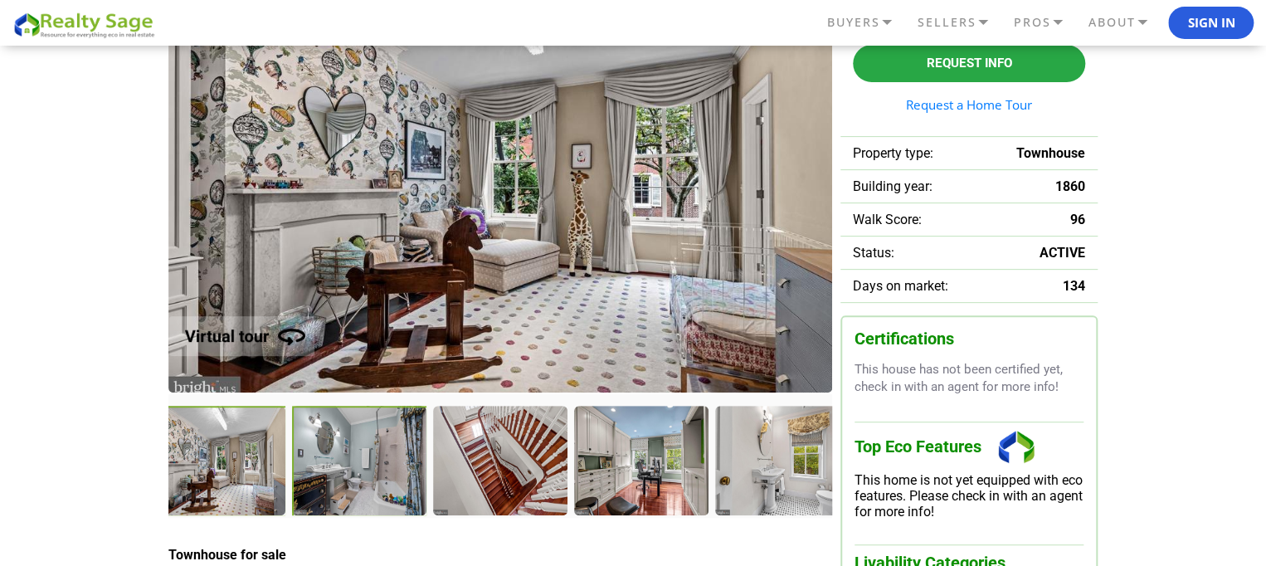
click at [379, 459] on div at bounding box center [360, 461] width 136 height 111
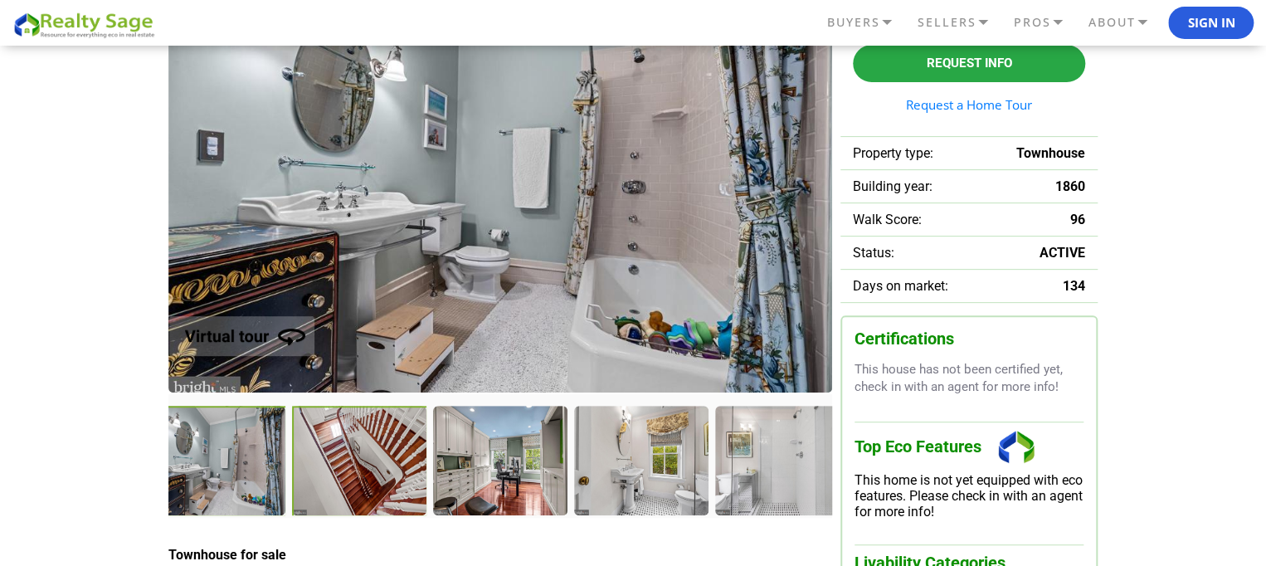
click at [379, 459] on div at bounding box center [360, 461] width 136 height 111
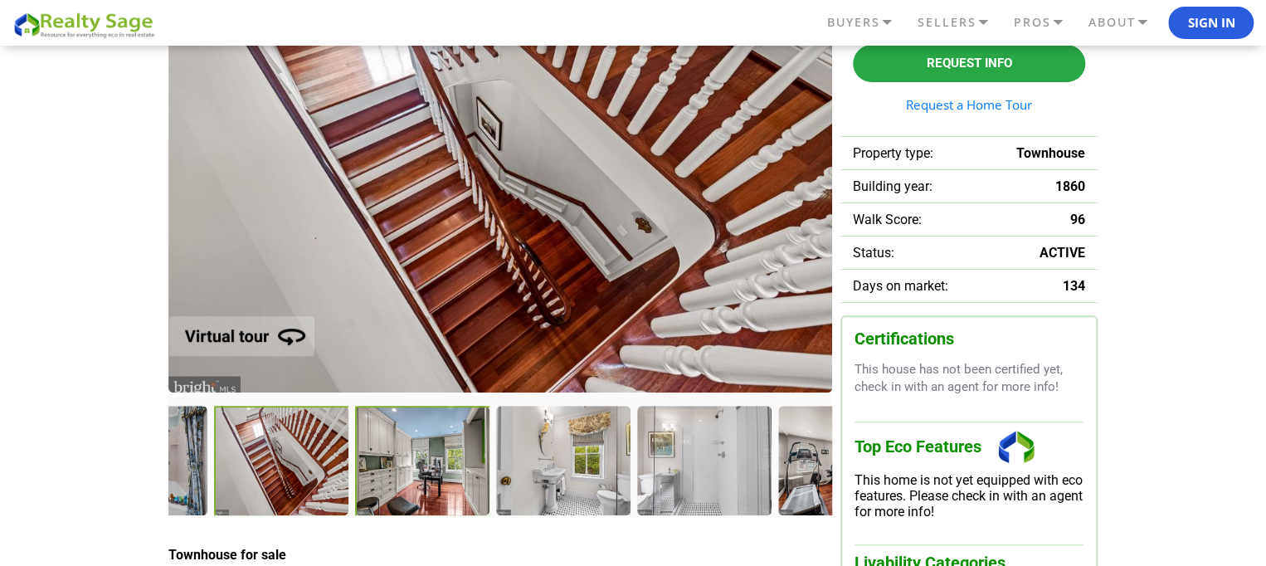
click at [379, 459] on div at bounding box center [423, 461] width 136 height 111
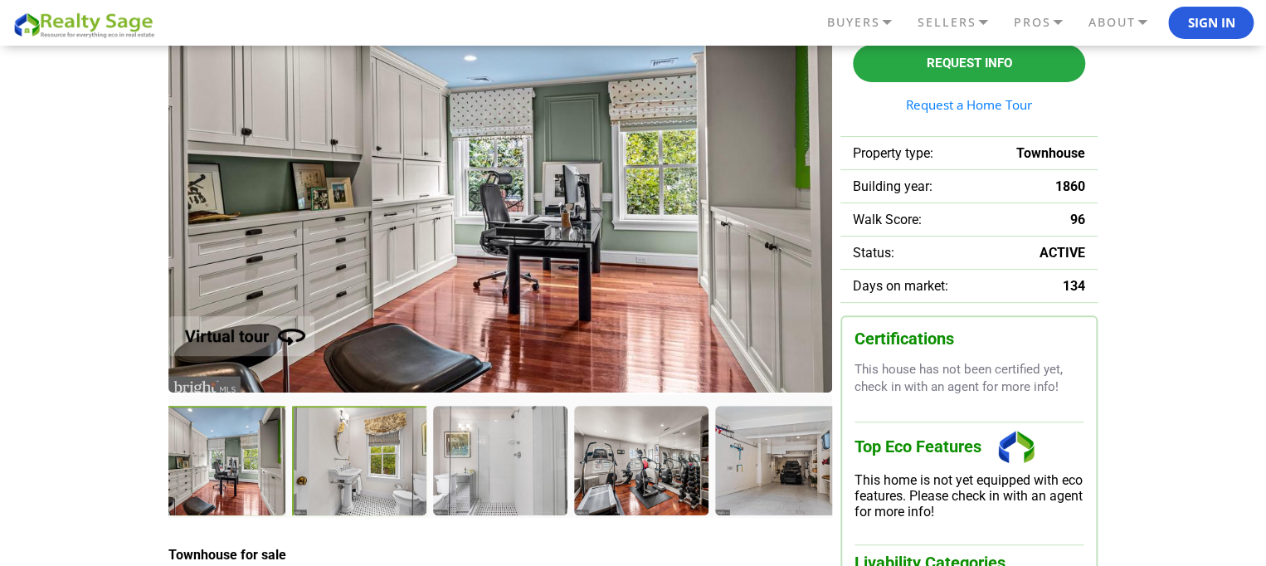
click at [379, 459] on div at bounding box center [360, 461] width 136 height 111
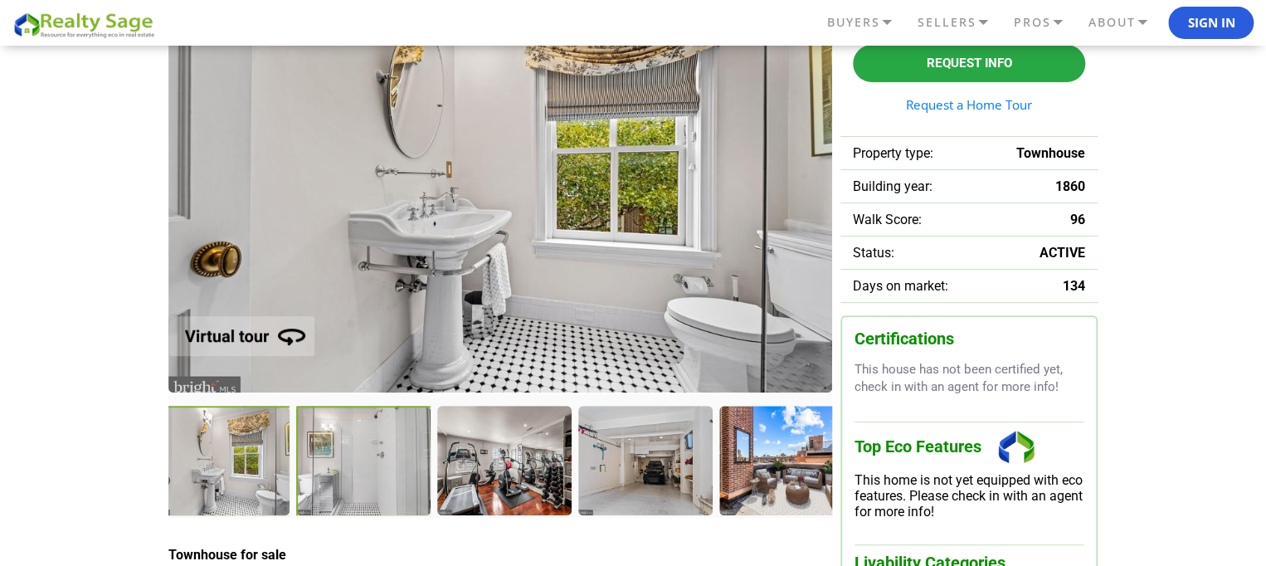
click at [379, 459] on div at bounding box center [364, 461] width 136 height 111
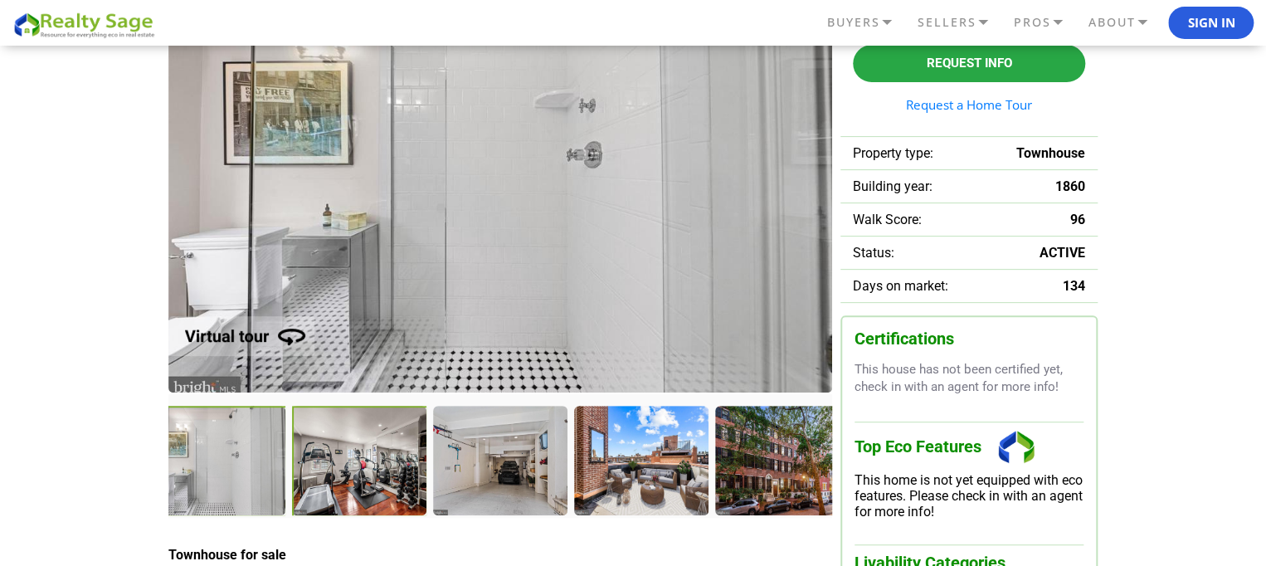
click at [379, 459] on div at bounding box center [360, 461] width 136 height 111
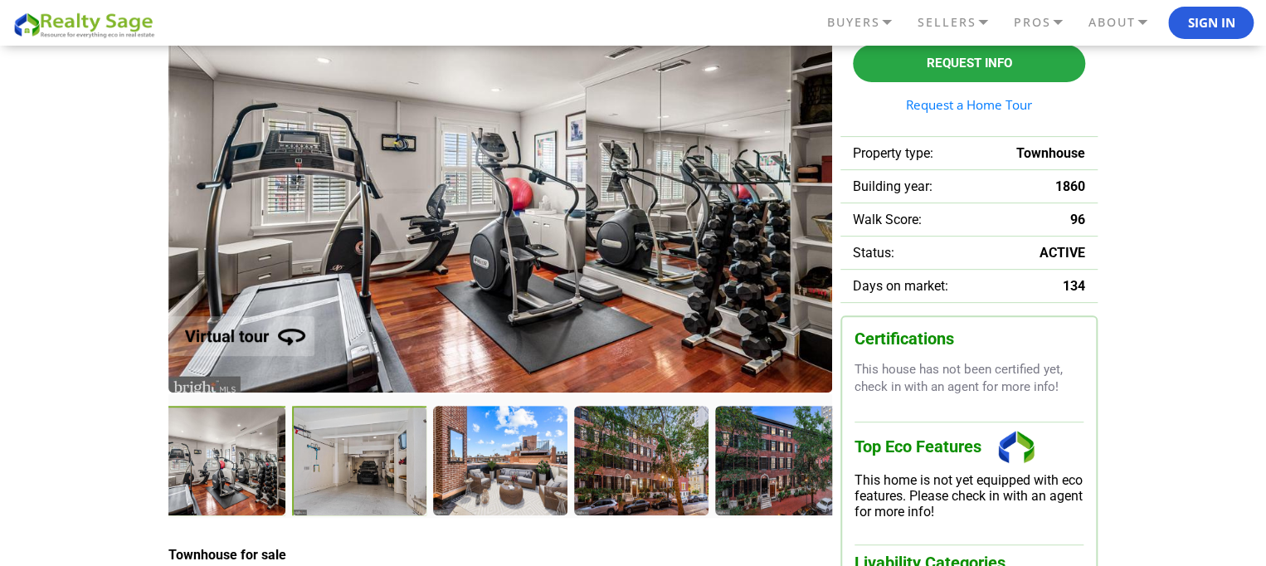
click at [379, 459] on div at bounding box center [360, 461] width 136 height 111
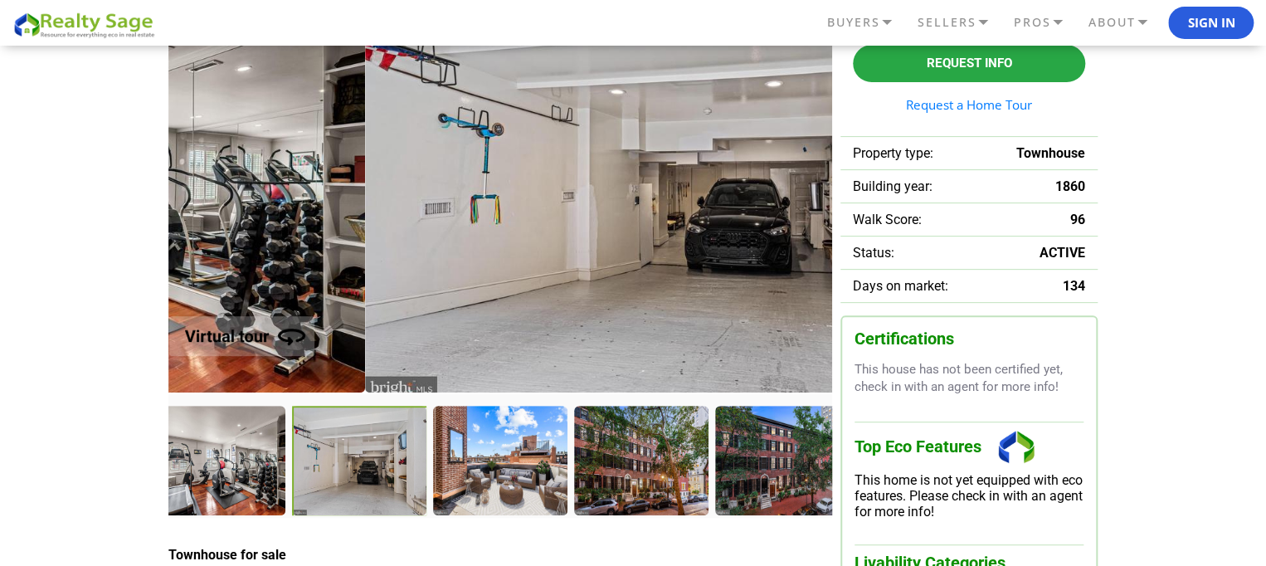
click at [379, 459] on div at bounding box center [360, 461] width 136 height 111
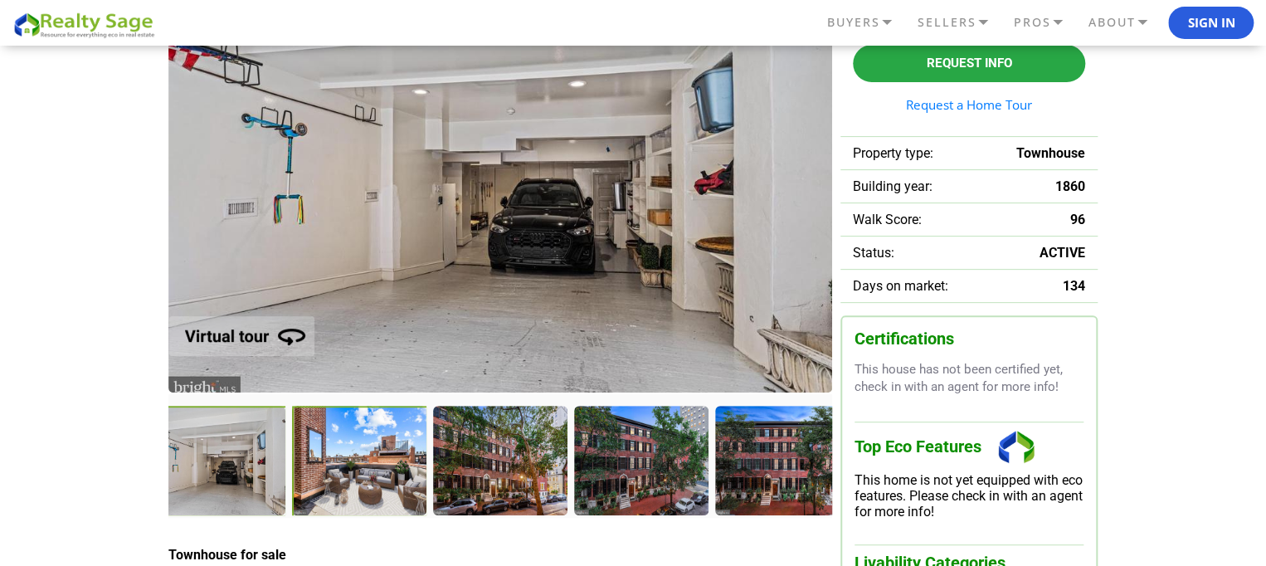
click at [379, 459] on div at bounding box center [360, 461] width 136 height 111
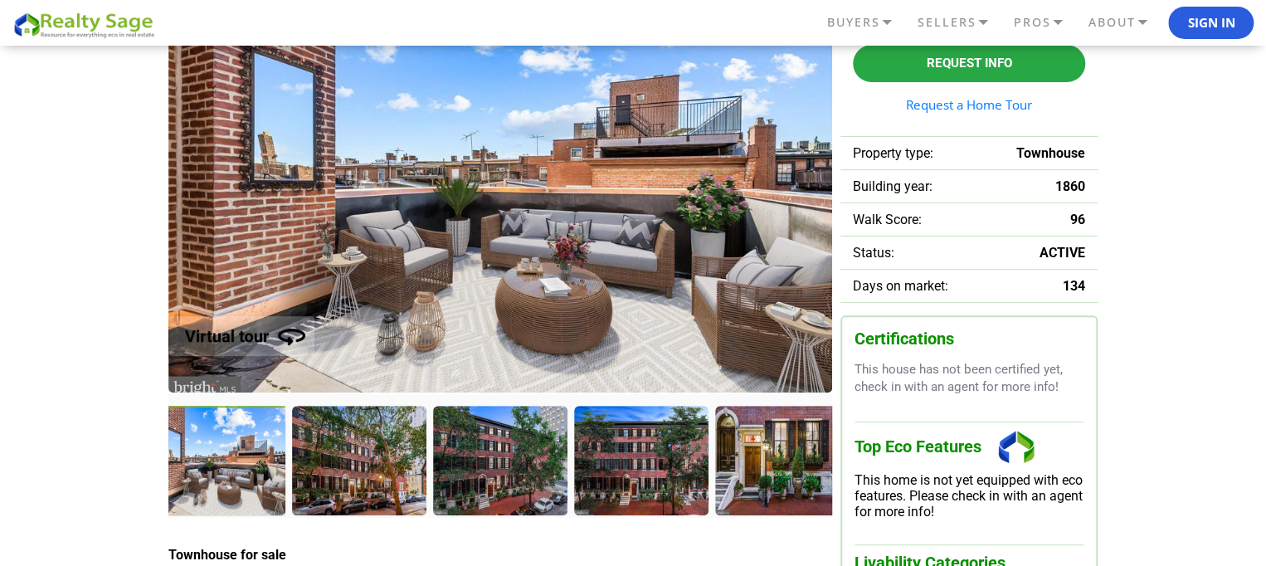
click at [379, 459] on div at bounding box center [358, 460] width 133 height 108
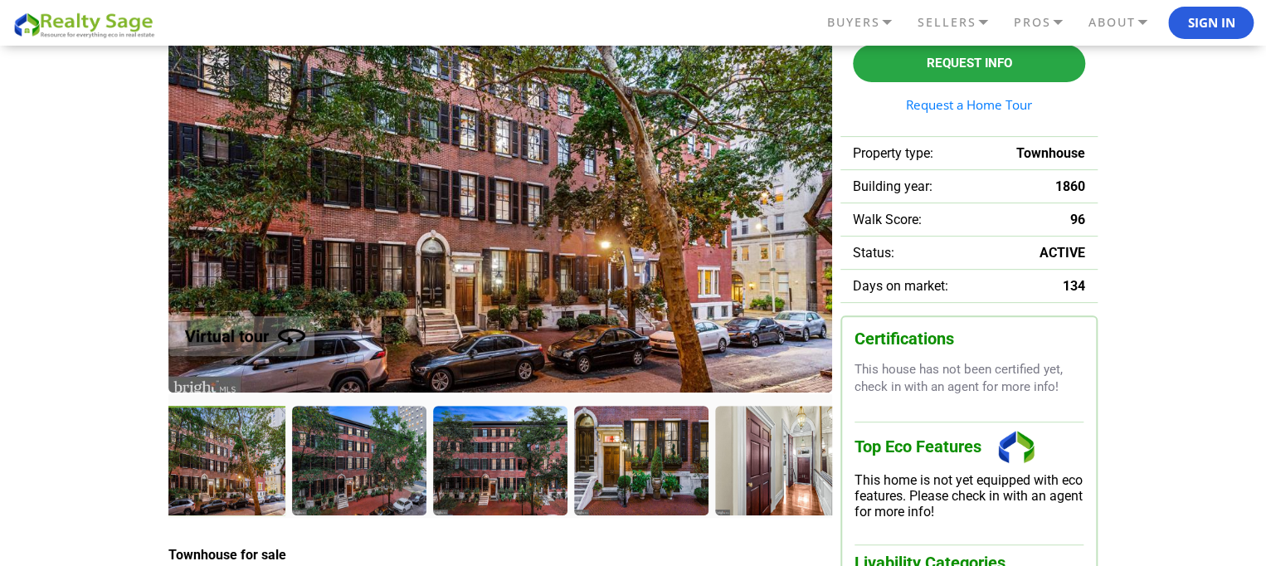
click at [379, 459] on div at bounding box center [358, 460] width 133 height 108
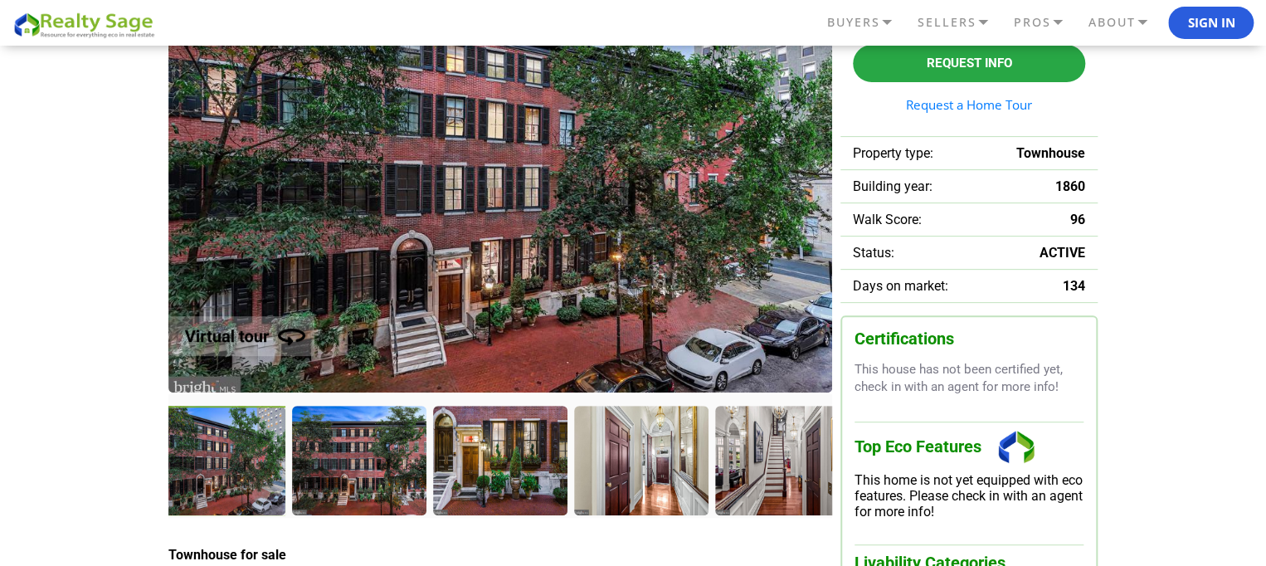
click at [379, 459] on div at bounding box center [358, 460] width 133 height 108
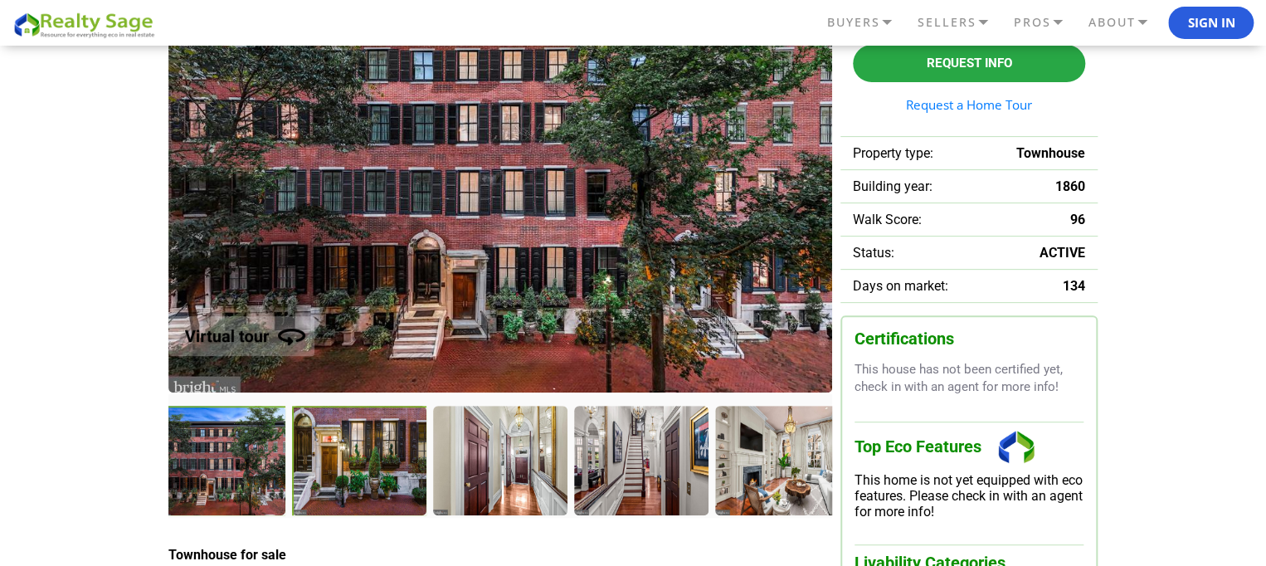
click at [379, 459] on div at bounding box center [360, 461] width 136 height 111
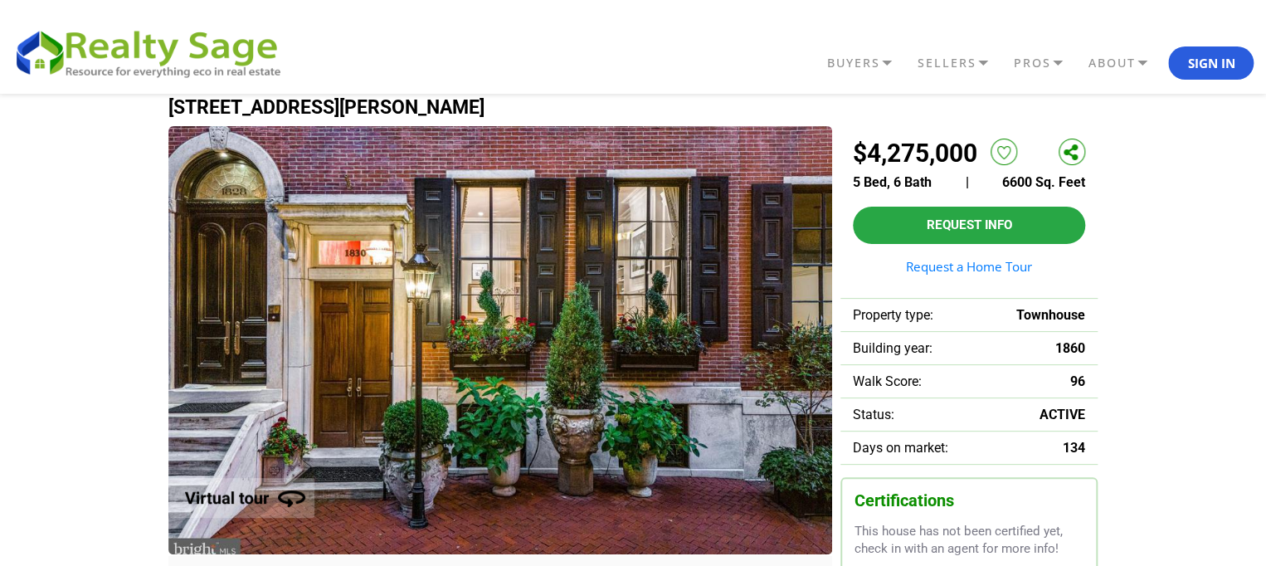
scroll to position [0, 0]
